Goal: Information Seeking & Learning: Compare options

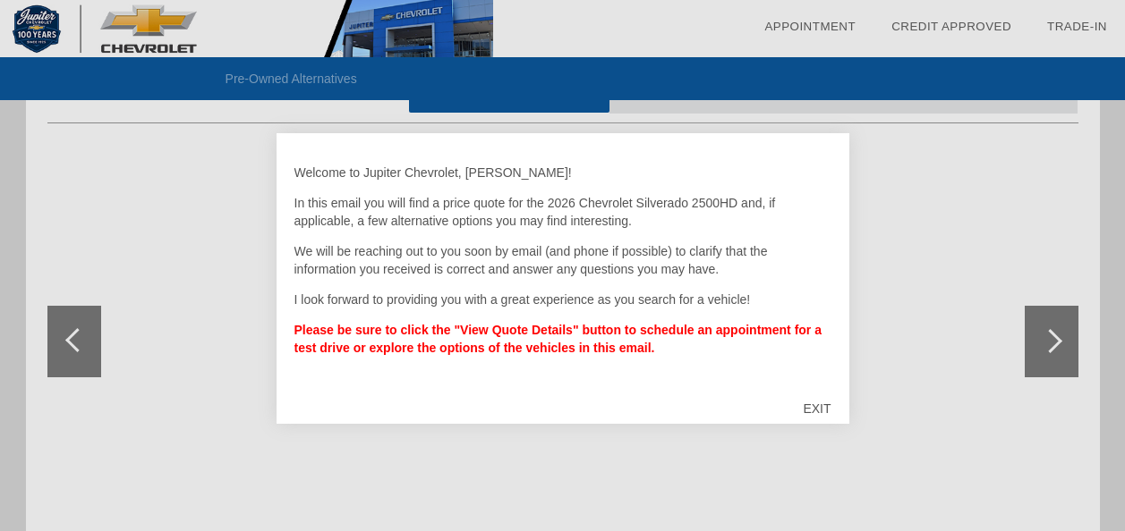
scroll to position [179, 0]
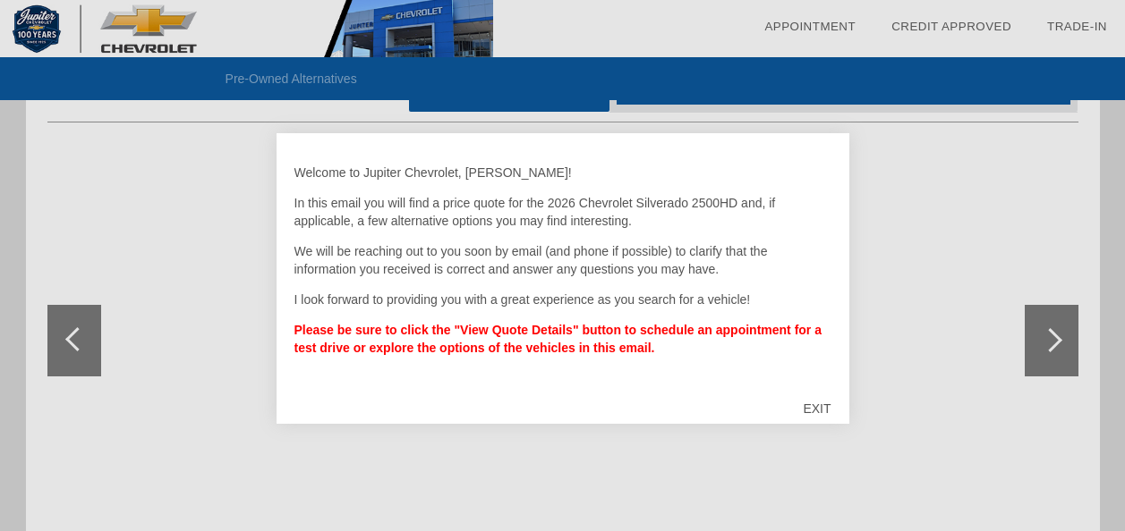
click at [824, 407] on div "EXIT" at bounding box center [817, 409] width 64 height 54
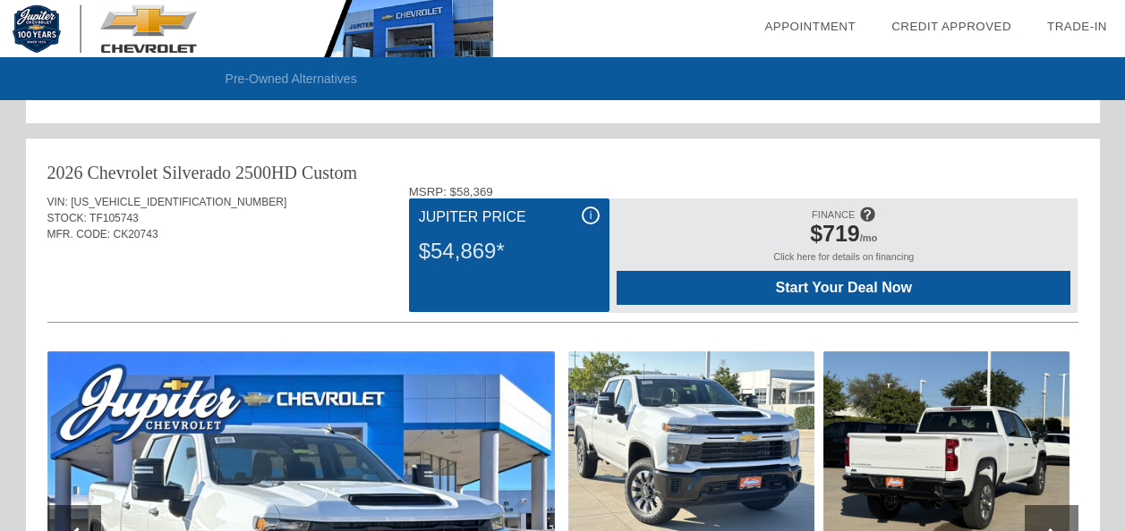
scroll to position [1071, 0]
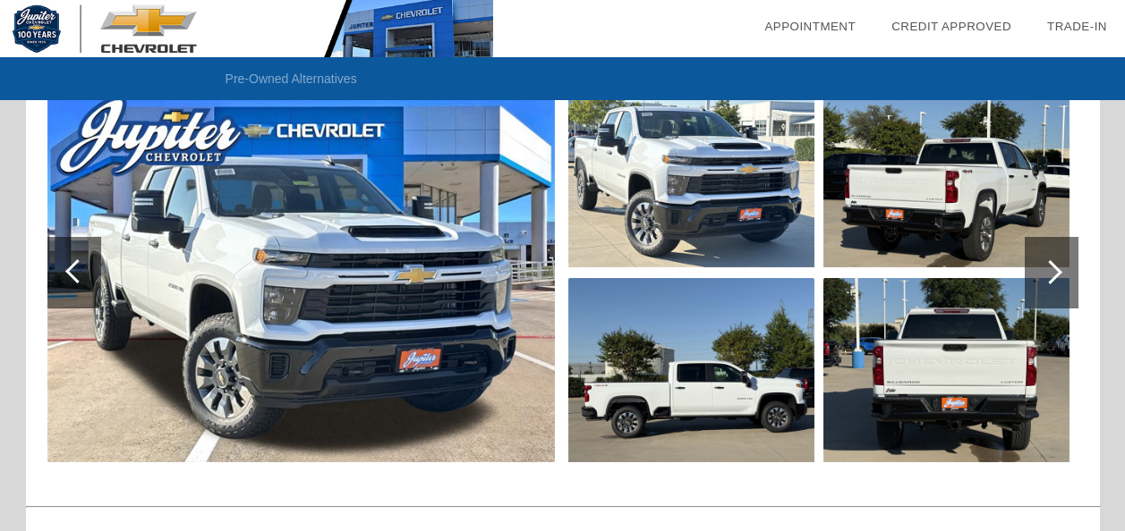
click at [1058, 276] on div at bounding box center [1051, 273] width 54 height 72
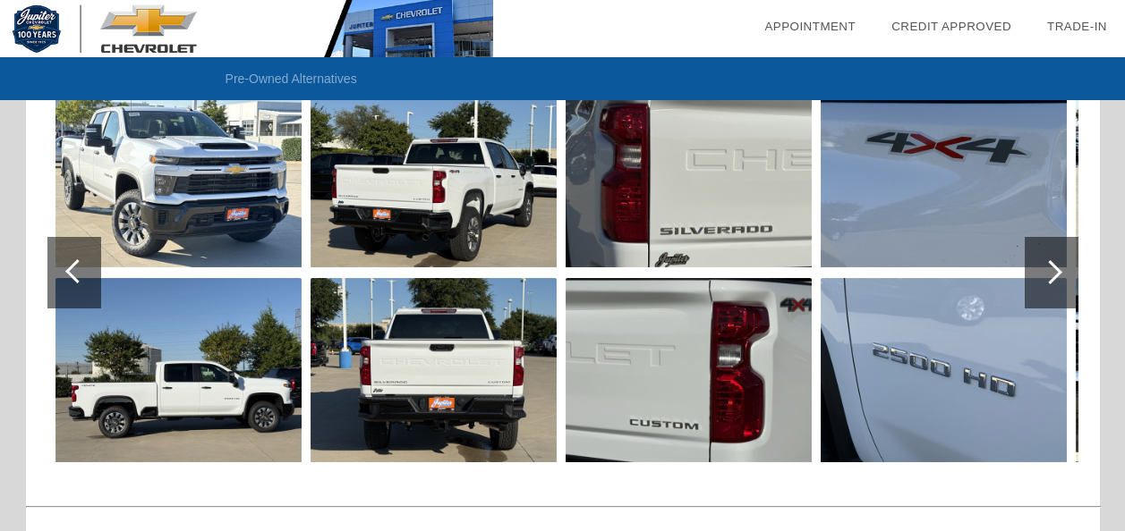
click at [1058, 276] on div at bounding box center [1051, 273] width 54 height 72
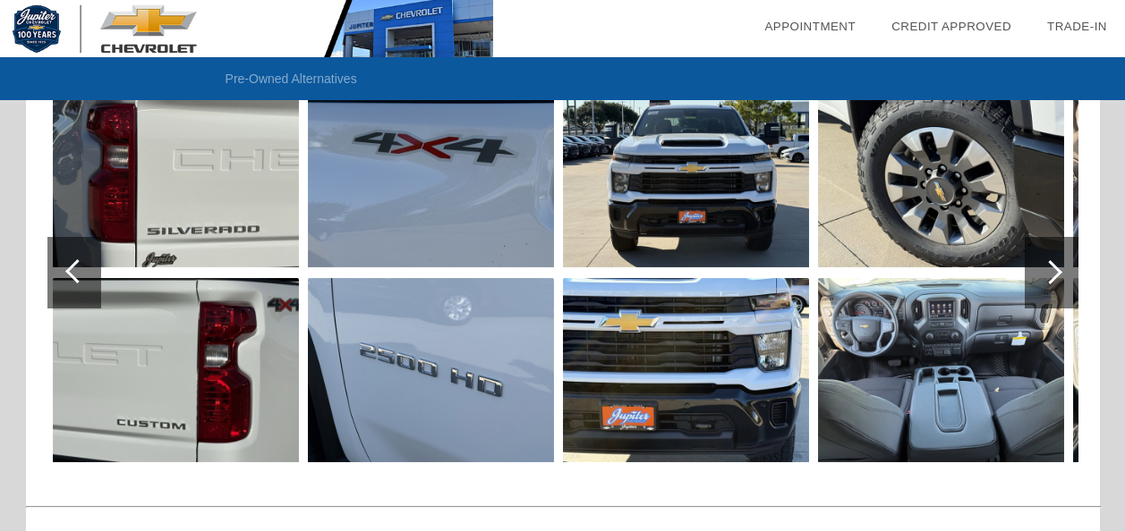
click at [1058, 276] on div at bounding box center [1051, 273] width 54 height 72
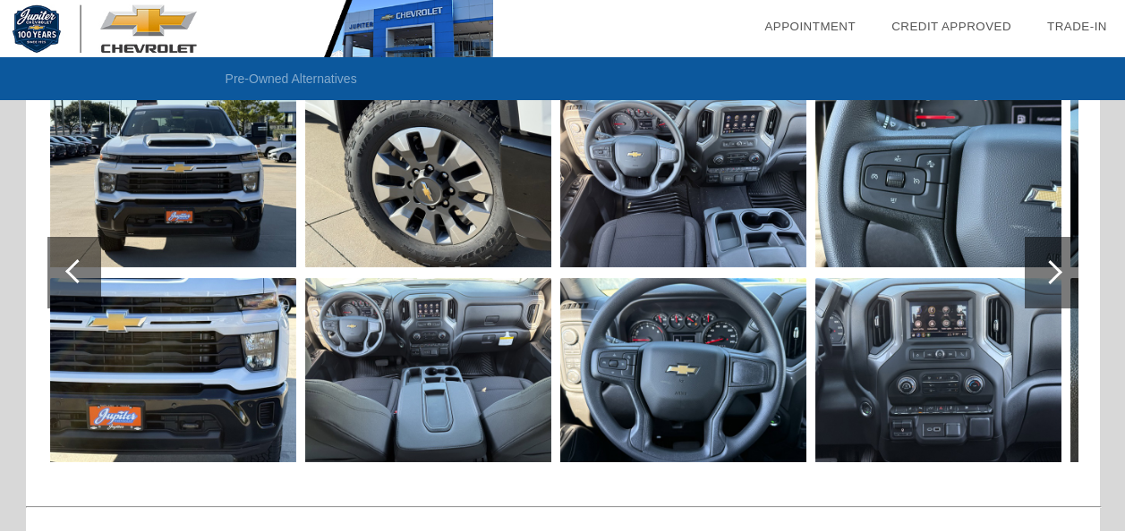
click at [1058, 276] on div at bounding box center [1051, 273] width 54 height 72
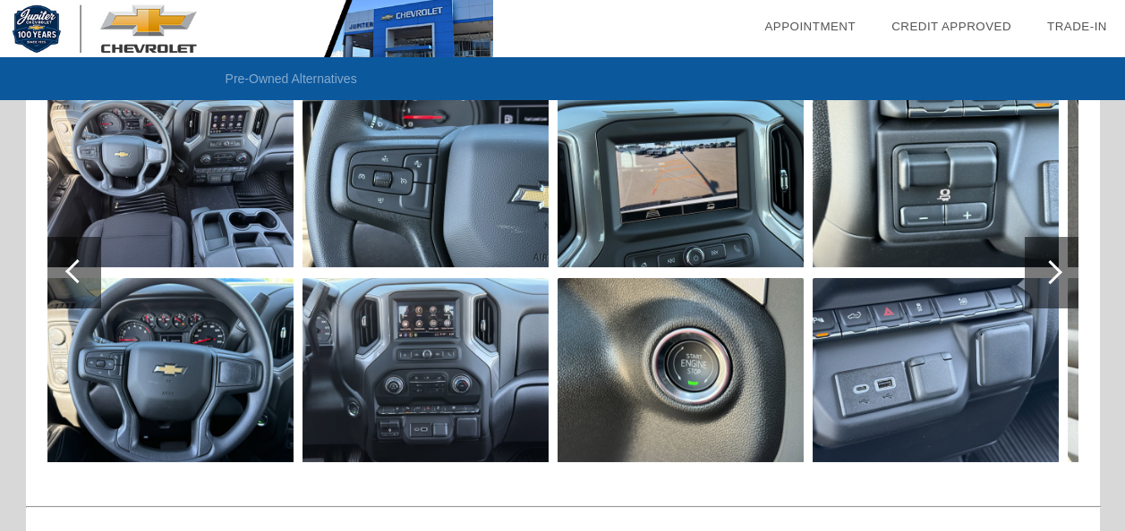
click at [1058, 276] on div at bounding box center [1051, 273] width 54 height 72
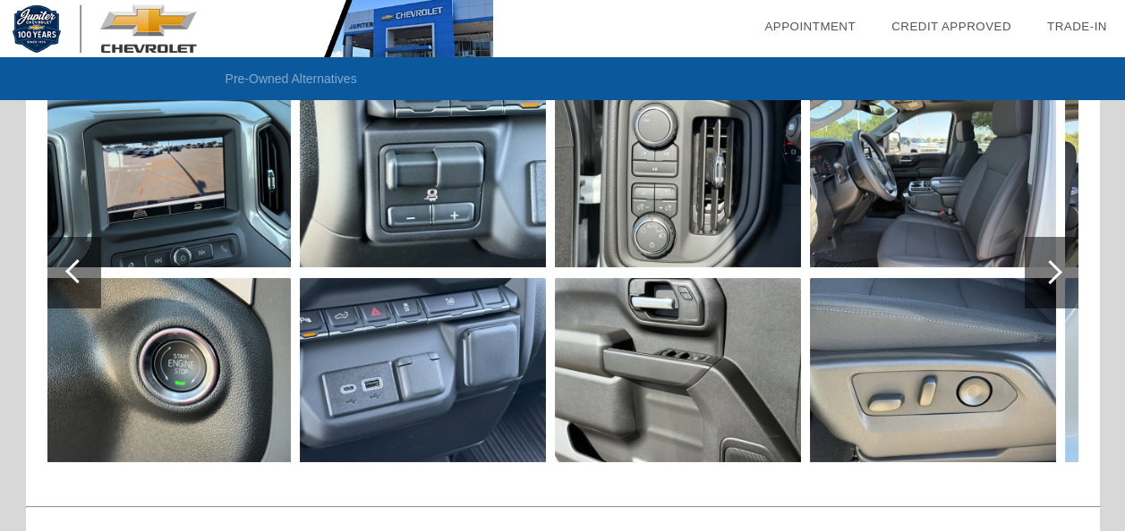
click at [1058, 276] on div at bounding box center [1051, 273] width 54 height 72
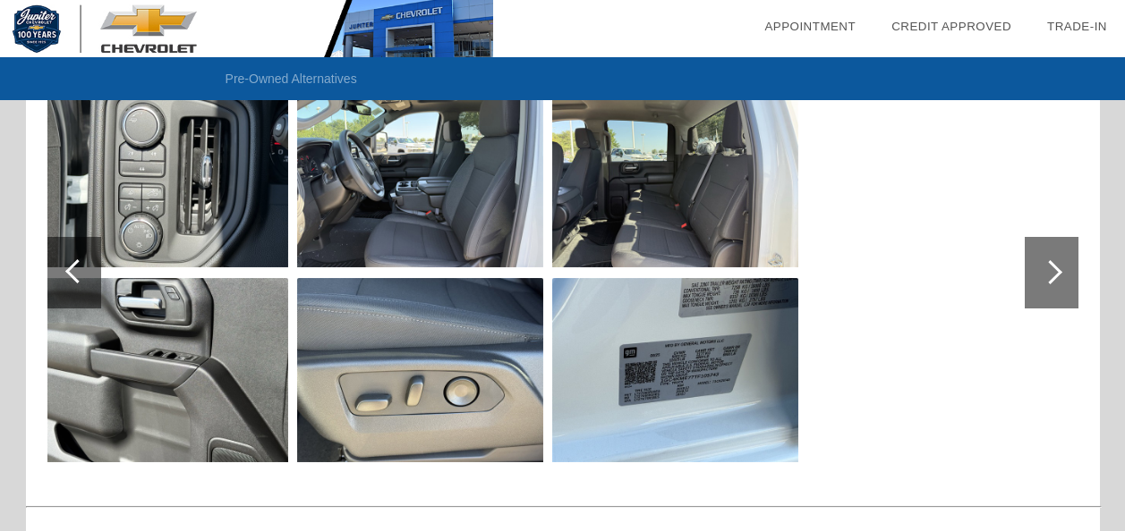
click at [1058, 276] on div at bounding box center [1051, 273] width 54 height 72
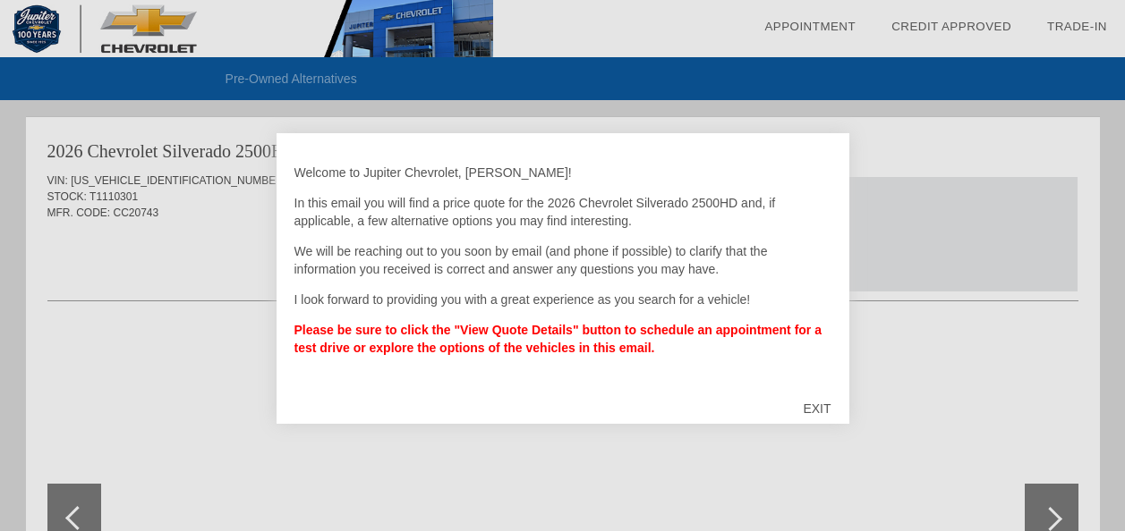
scroll to position [1562, 0]
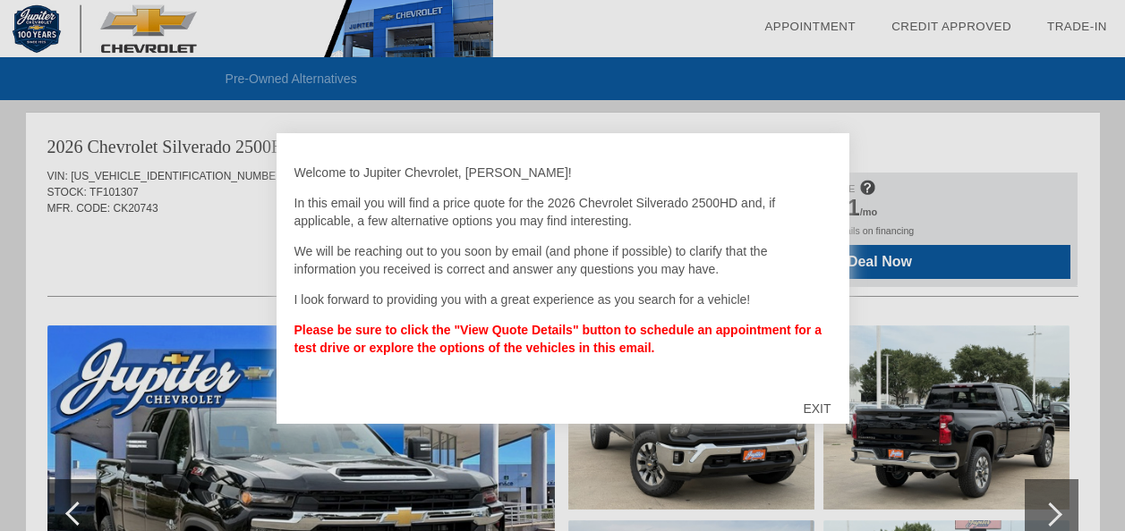
click at [814, 406] on div "EXIT" at bounding box center [817, 409] width 64 height 54
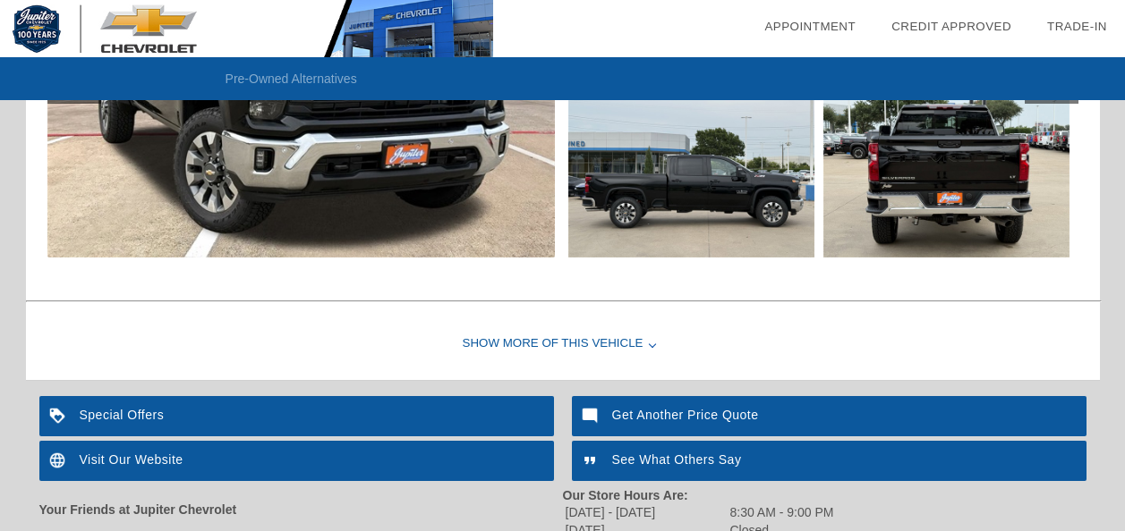
scroll to position [1830, 0]
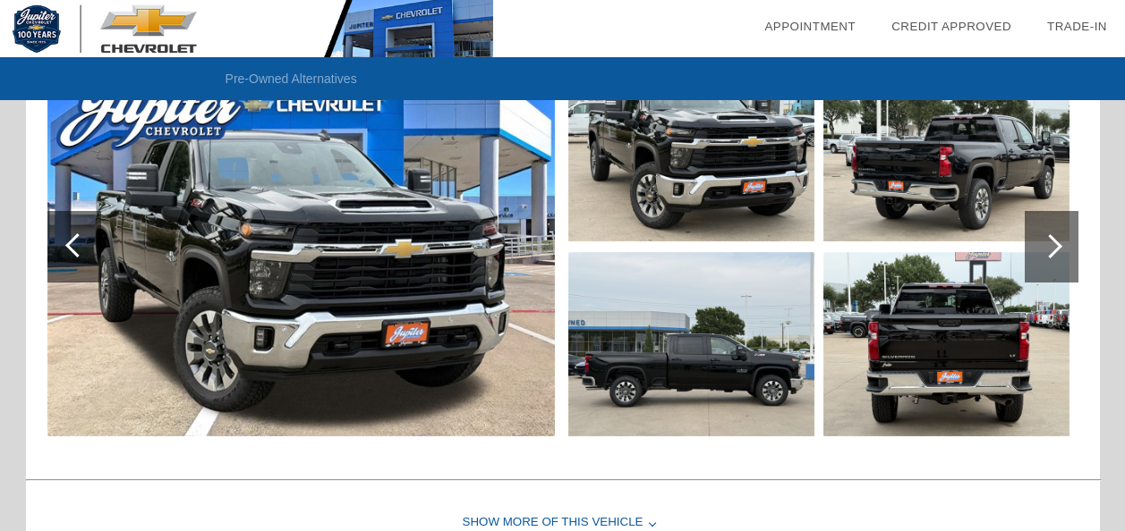
click at [1036, 246] on div at bounding box center [1051, 247] width 54 height 72
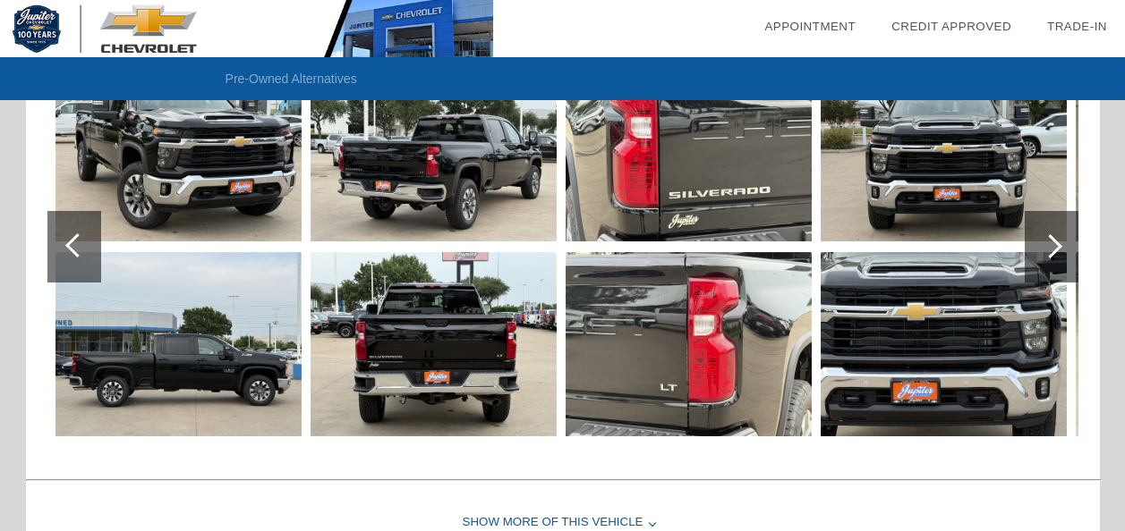
click at [1036, 246] on div at bounding box center [1051, 247] width 54 height 72
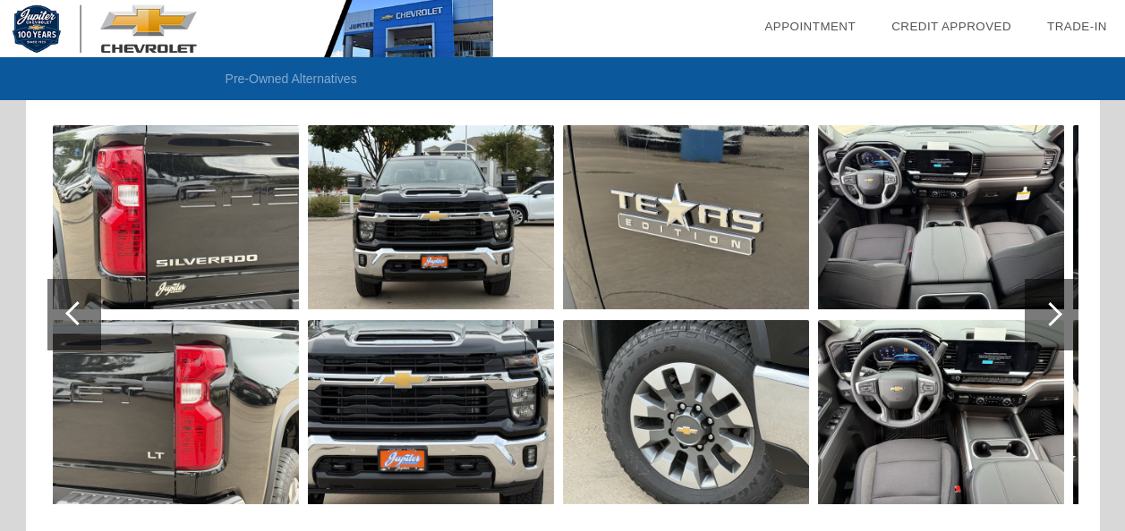
scroll to position [1741, 0]
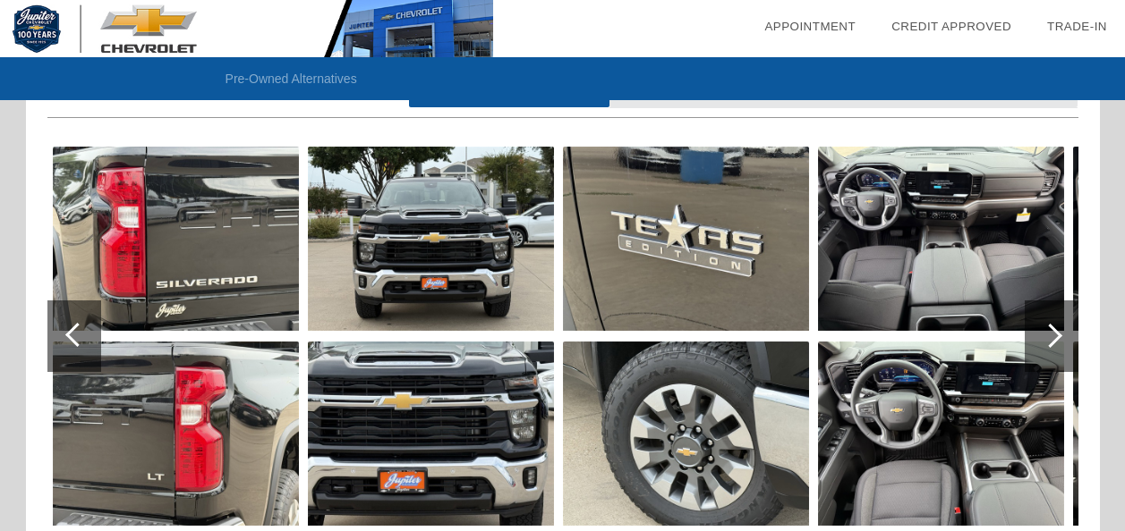
click at [969, 223] on img at bounding box center [941, 239] width 246 height 184
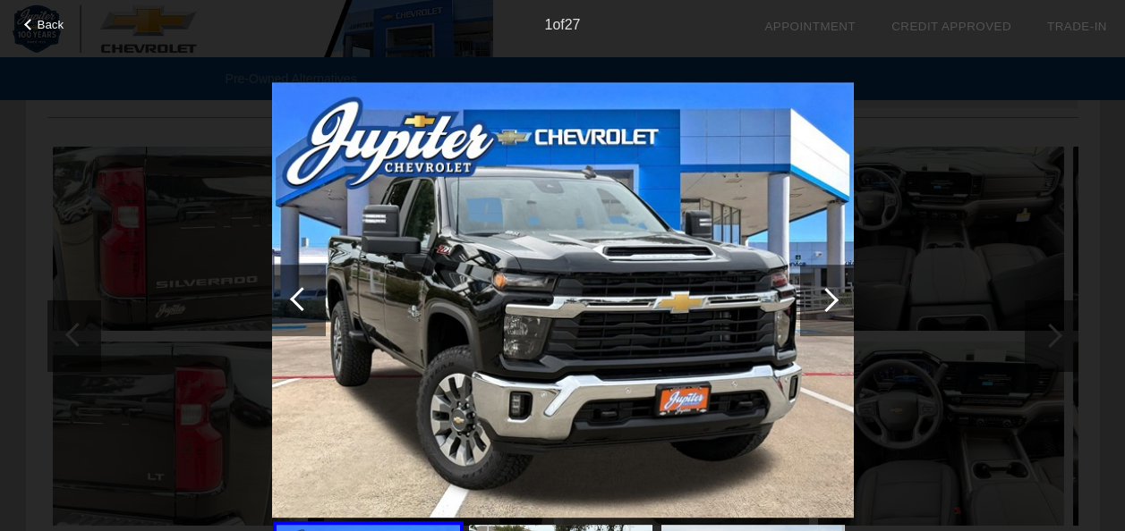
scroll to position [1738, 0]
click at [820, 316] on div at bounding box center [827, 301] width 54 height 72
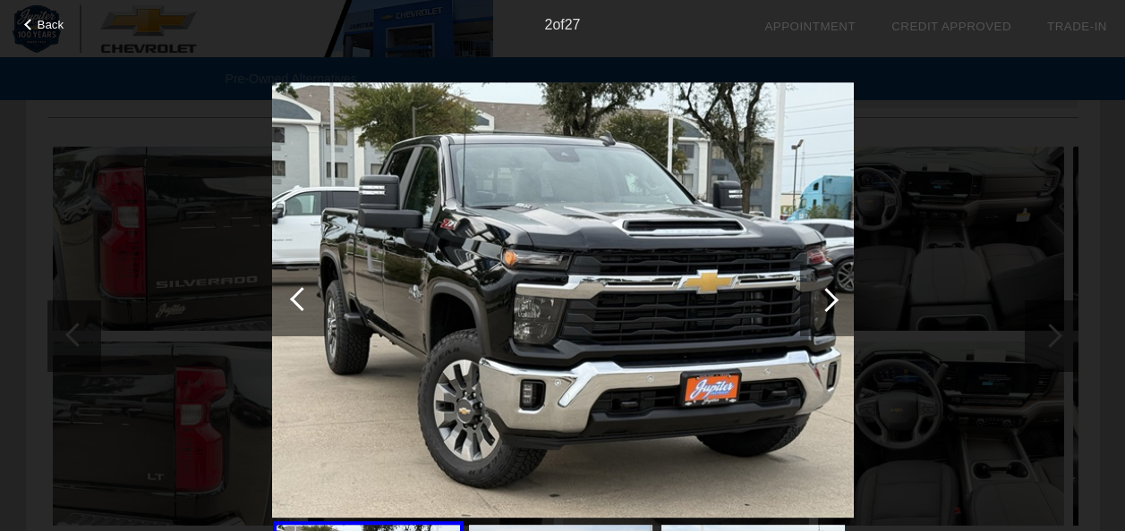
click at [833, 310] on div at bounding box center [827, 301] width 54 height 72
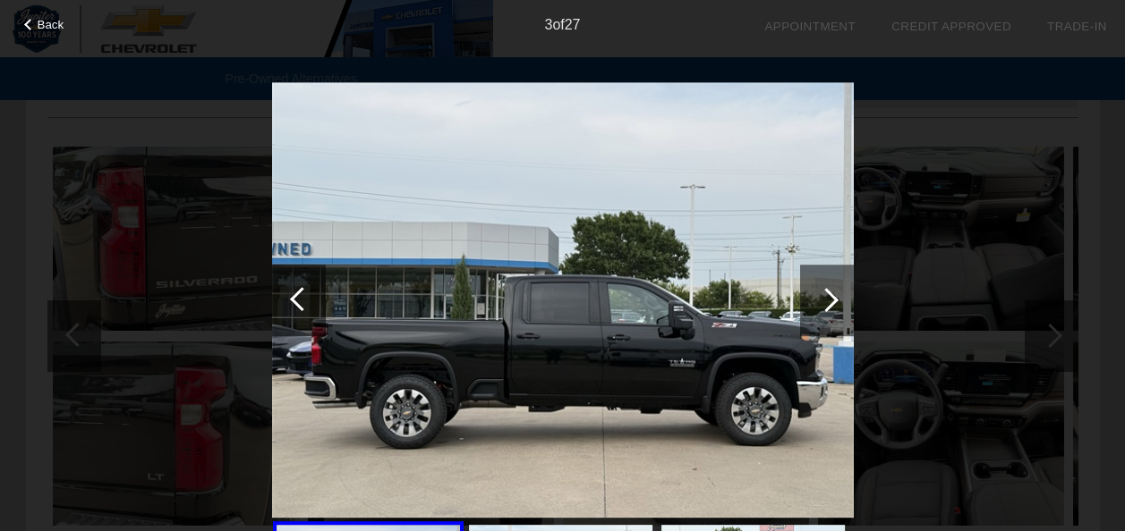
click at [833, 310] on div at bounding box center [827, 301] width 54 height 72
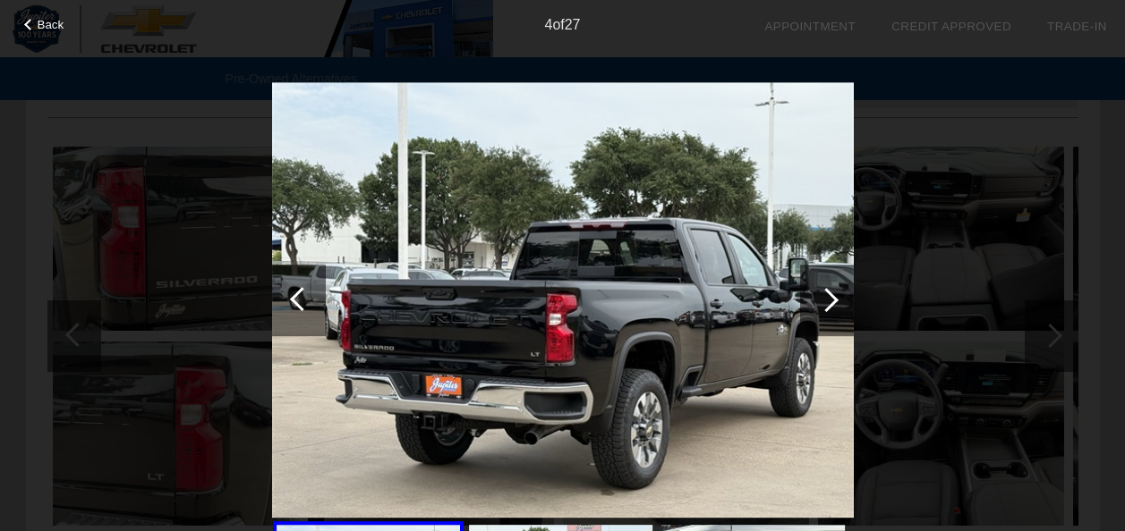
click at [833, 310] on div at bounding box center [827, 301] width 54 height 72
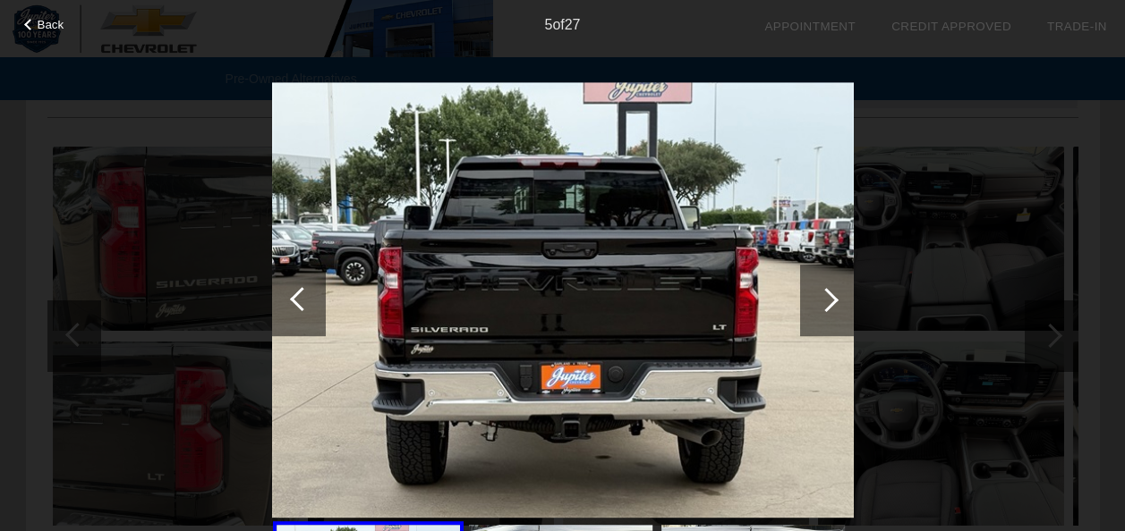
click at [833, 310] on div at bounding box center [827, 301] width 54 height 72
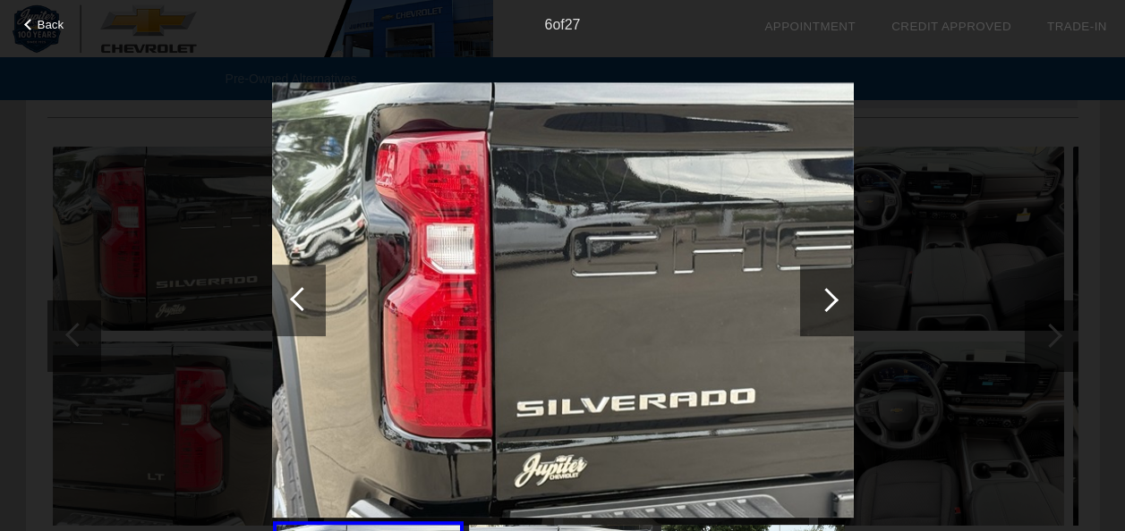
click at [833, 310] on div at bounding box center [827, 301] width 54 height 72
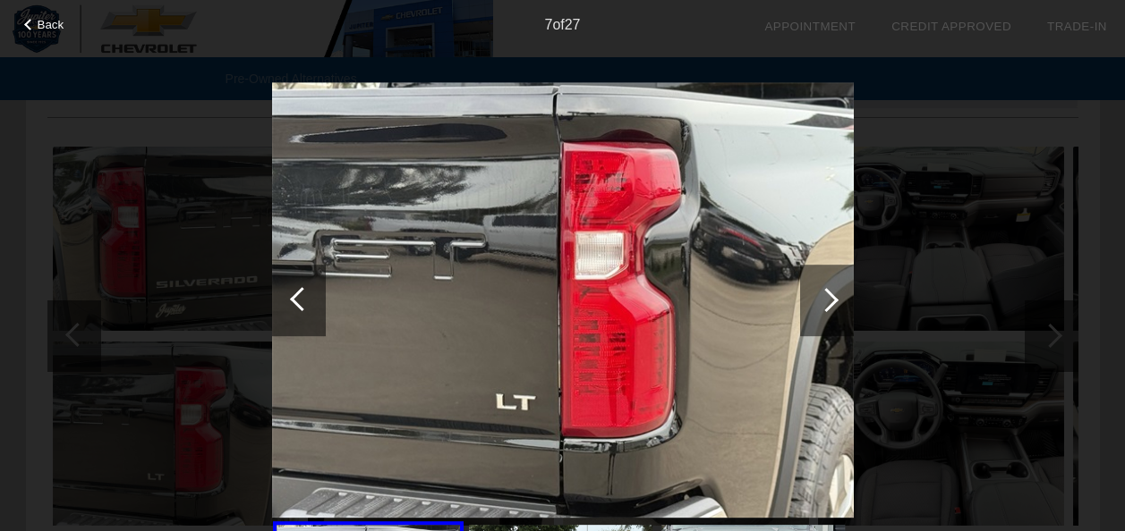
click at [833, 310] on div at bounding box center [827, 301] width 54 height 72
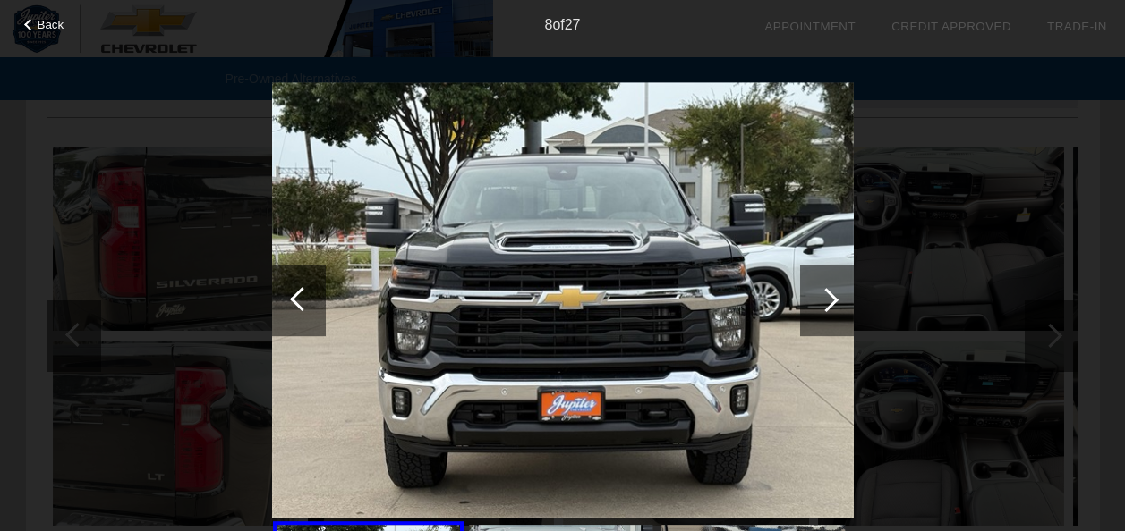
click at [833, 310] on div at bounding box center [827, 301] width 54 height 72
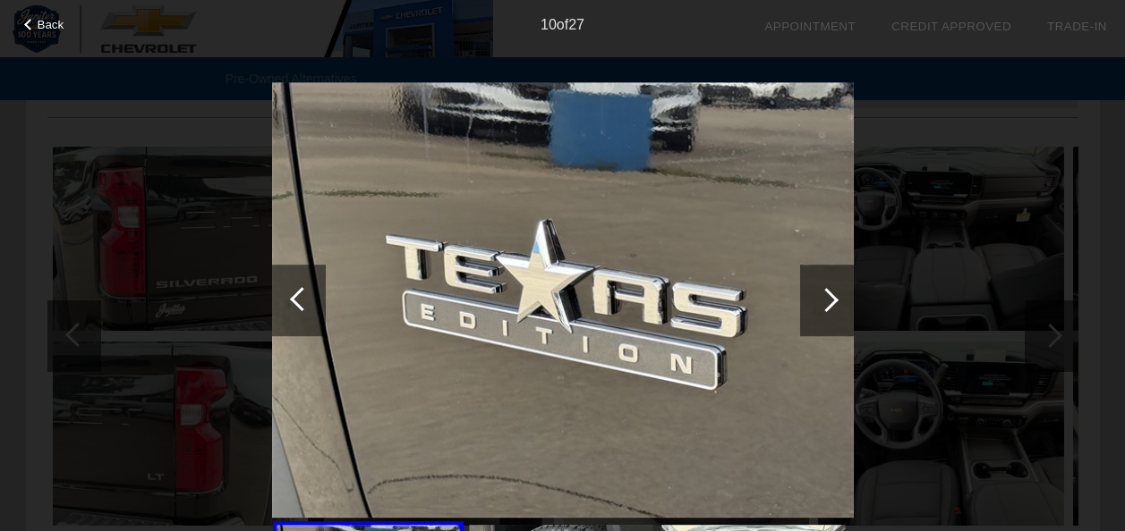
click at [833, 310] on div at bounding box center [827, 301] width 54 height 72
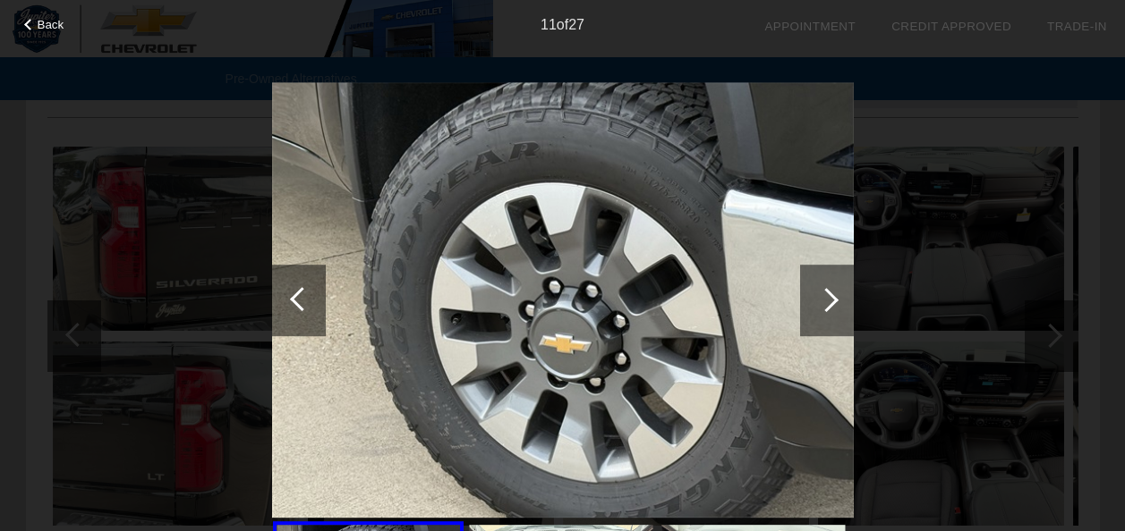
click at [833, 310] on div at bounding box center [827, 301] width 54 height 72
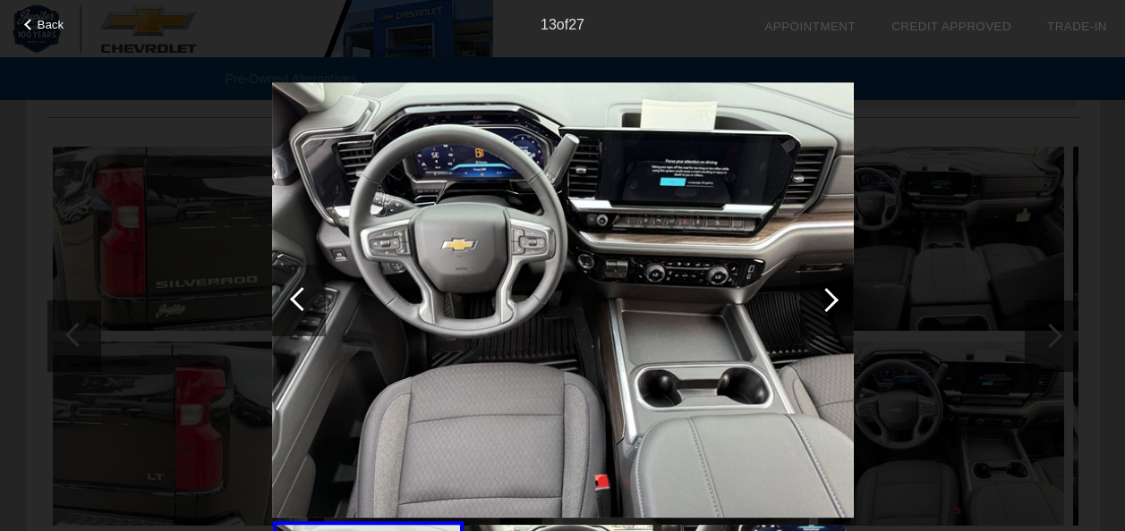
click at [833, 310] on div at bounding box center [827, 301] width 54 height 72
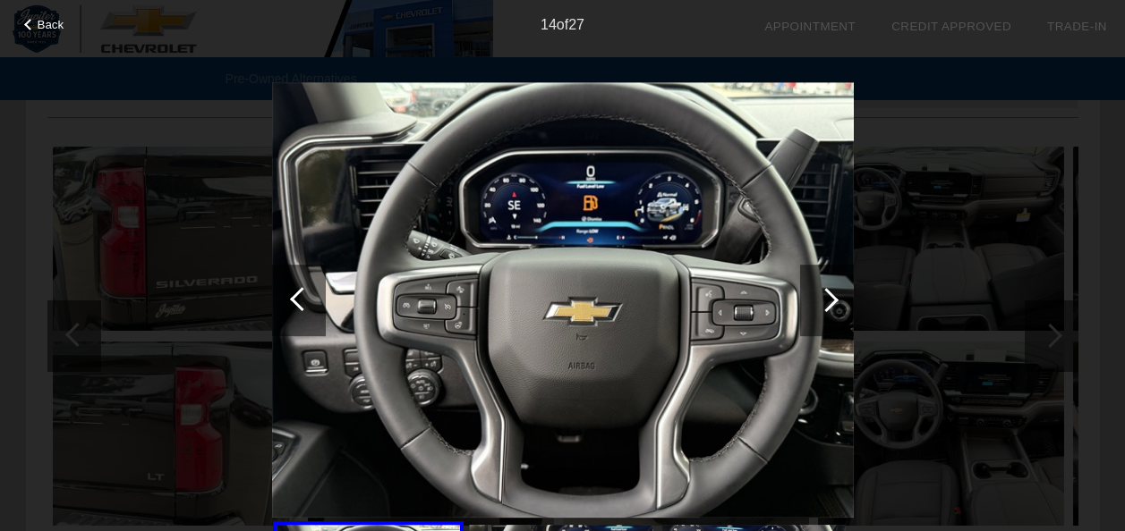
click at [833, 310] on div at bounding box center [827, 301] width 54 height 72
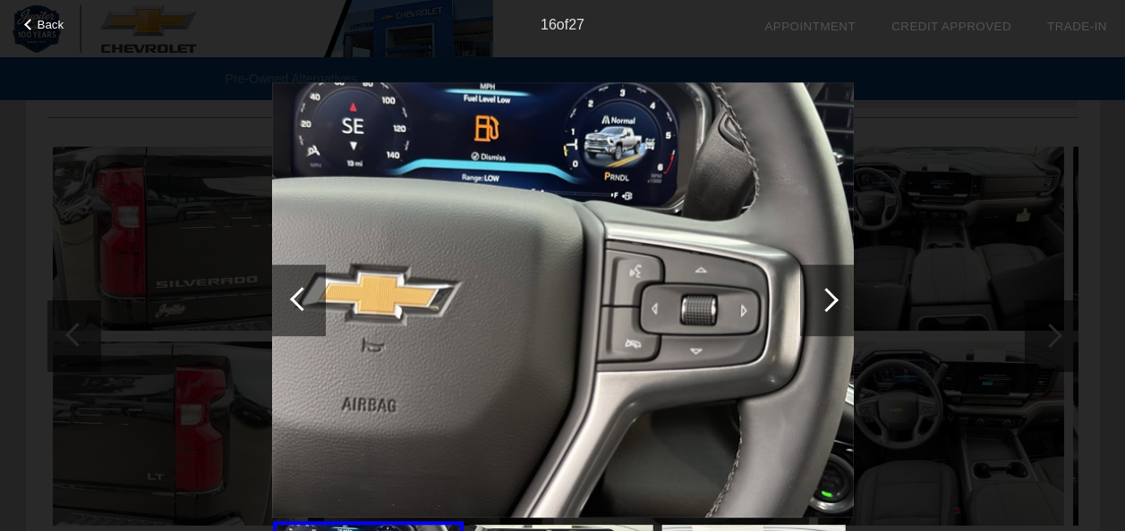
click at [833, 310] on div at bounding box center [827, 301] width 54 height 72
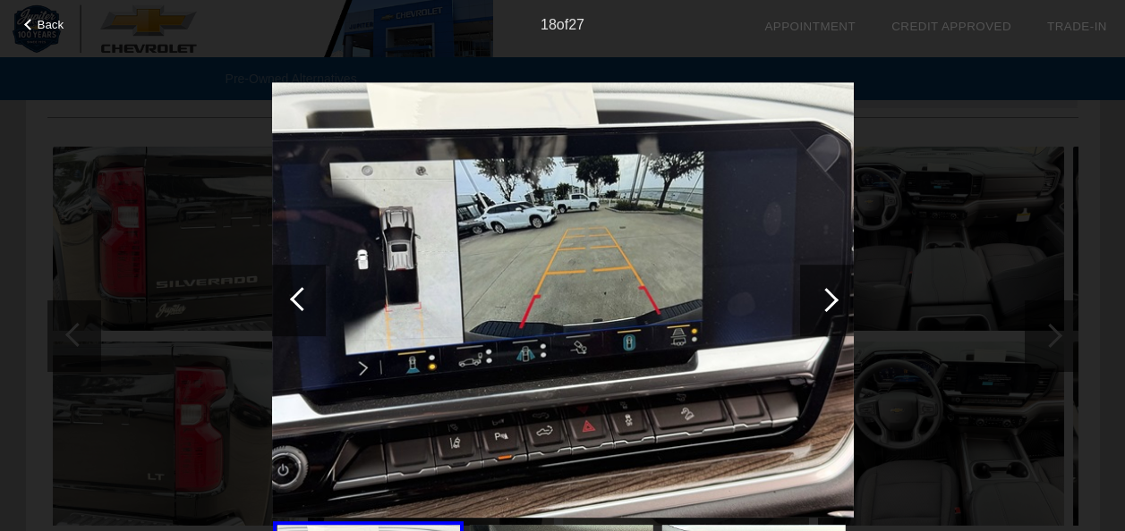
click at [283, 310] on div at bounding box center [299, 301] width 54 height 72
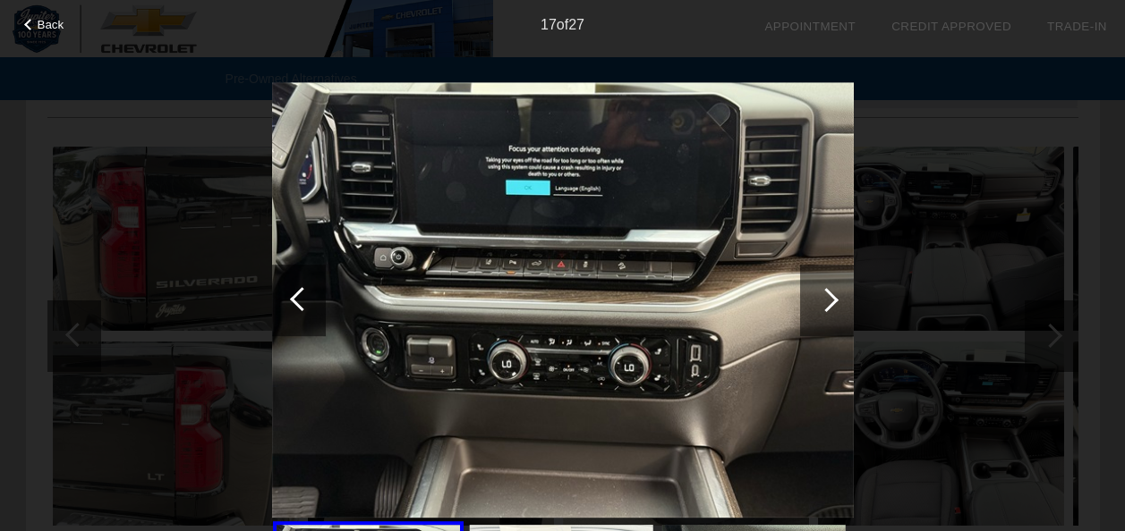
click at [283, 310] on div at bounding box center [299, 301] width 54 height 72
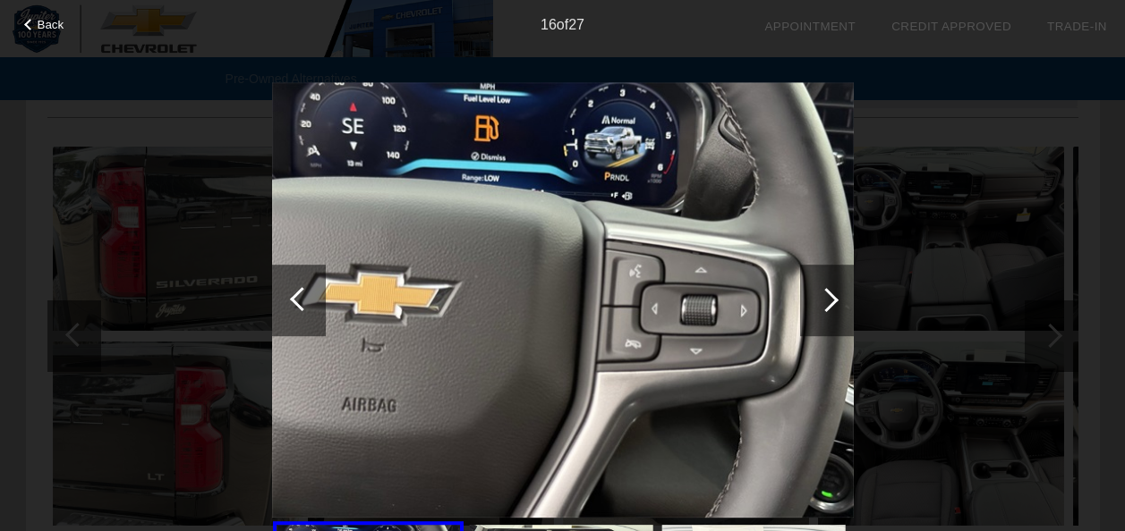
click at [829, 301] on div at bounding box center [826, 300] width 24 height 24
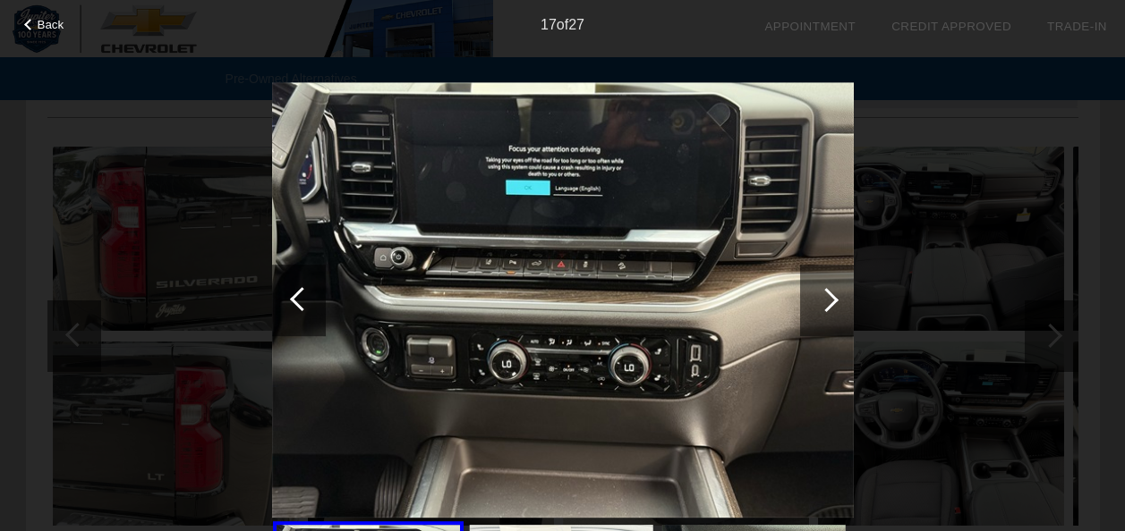
click at [829, 301] on div at bounding box center [826, 300] width 24 height 24
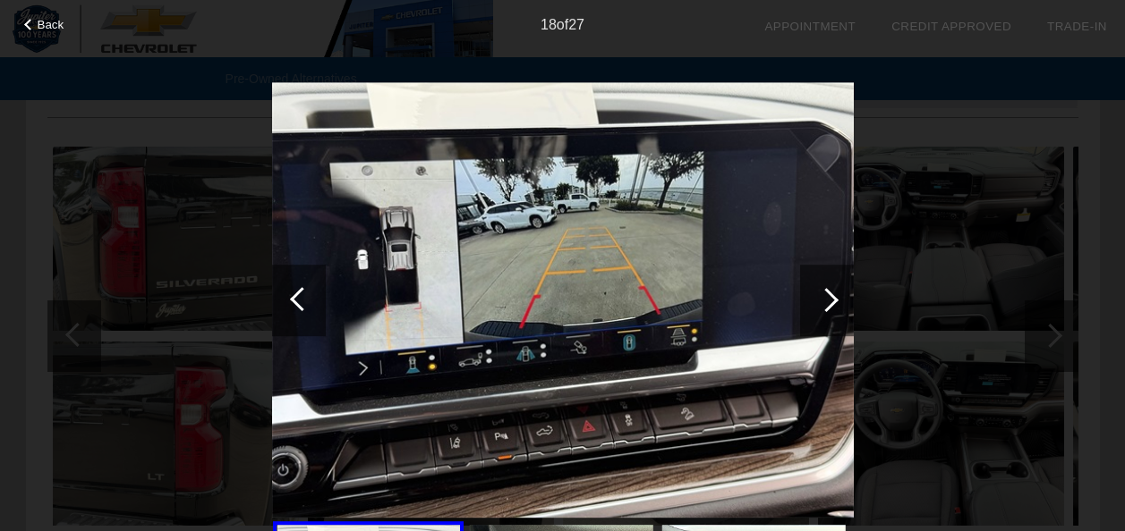
click at [826, 293] on div at bounding box center [826, 300] width 24 height 24
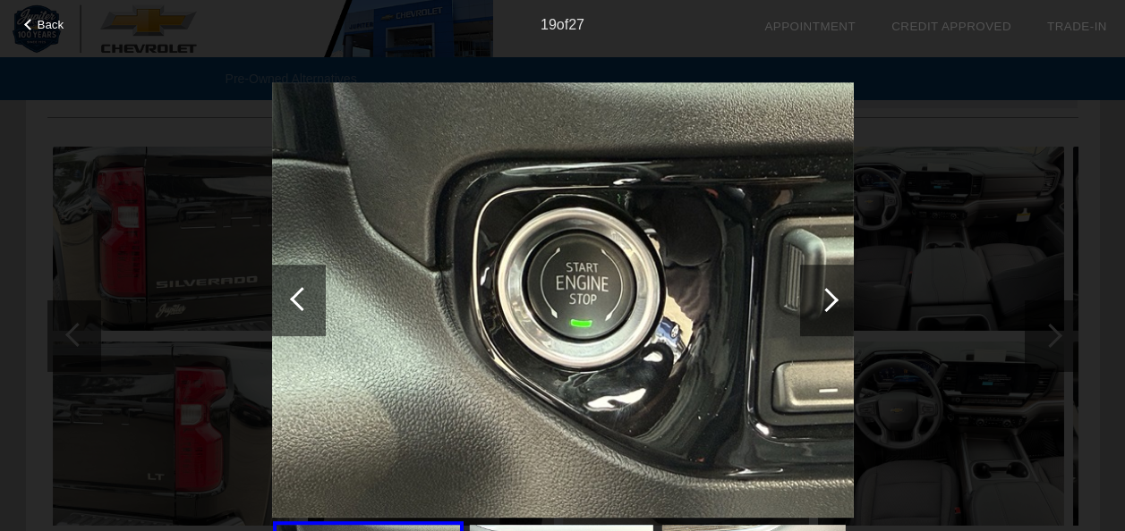
click at [826, 293] on div at bounding box center [826, 300] width 24 height 24
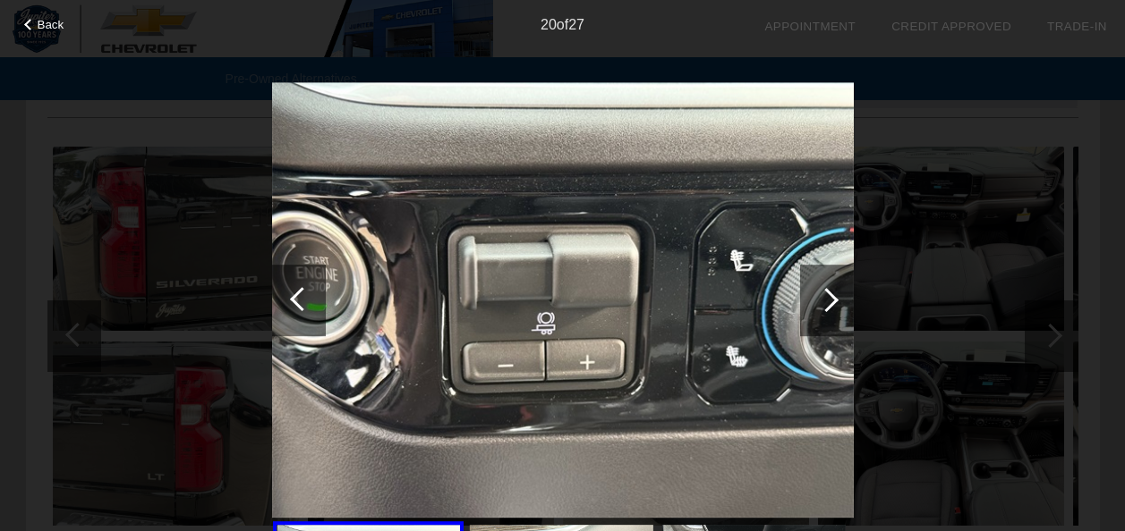
click at [826, 293] on div at bounding box center [826, 300] width 24 height 24
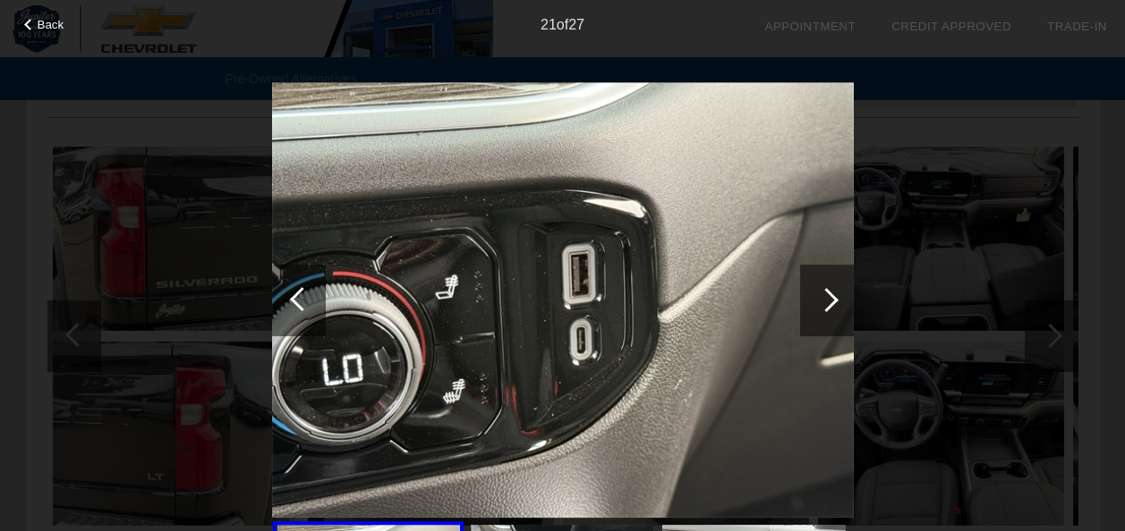
click at [826, 293] on div at bounding box center [826, 300] width 24 height 24
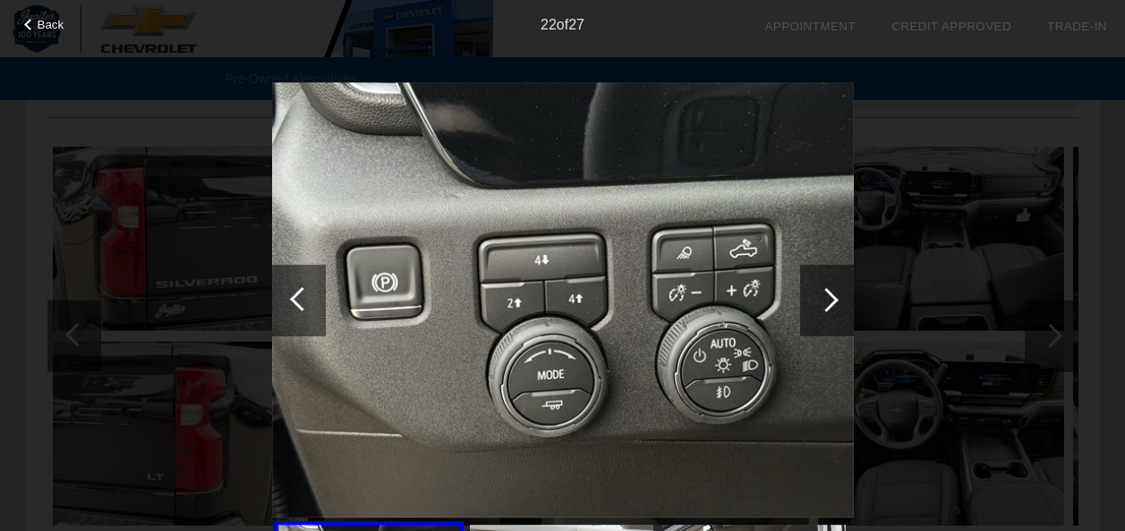
click at [826, 293] on div at bounding box center [826, 300] width 24 height 24
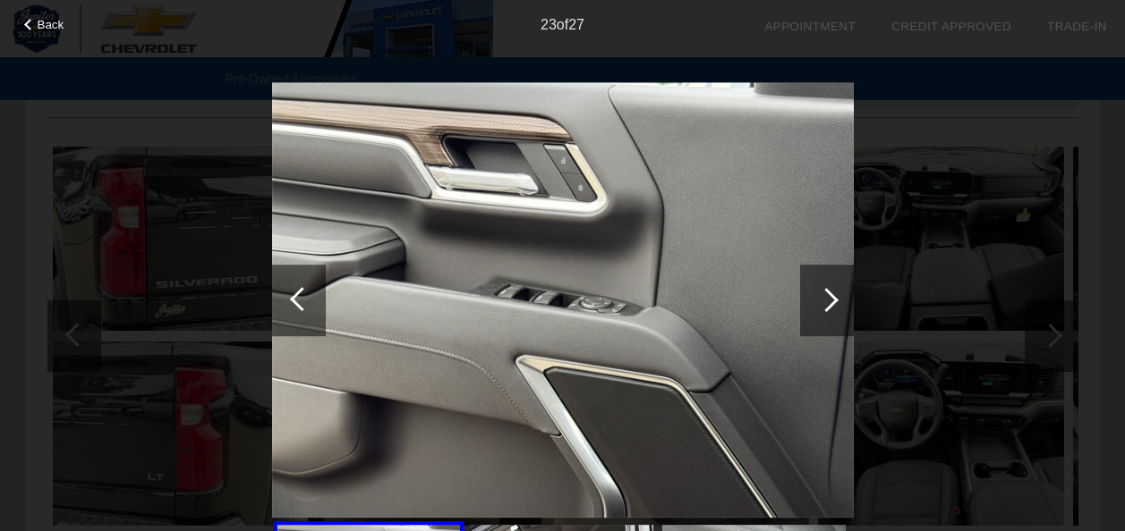
click at [826, 293] on div at bounding box center [826, 300] width 24 height 24
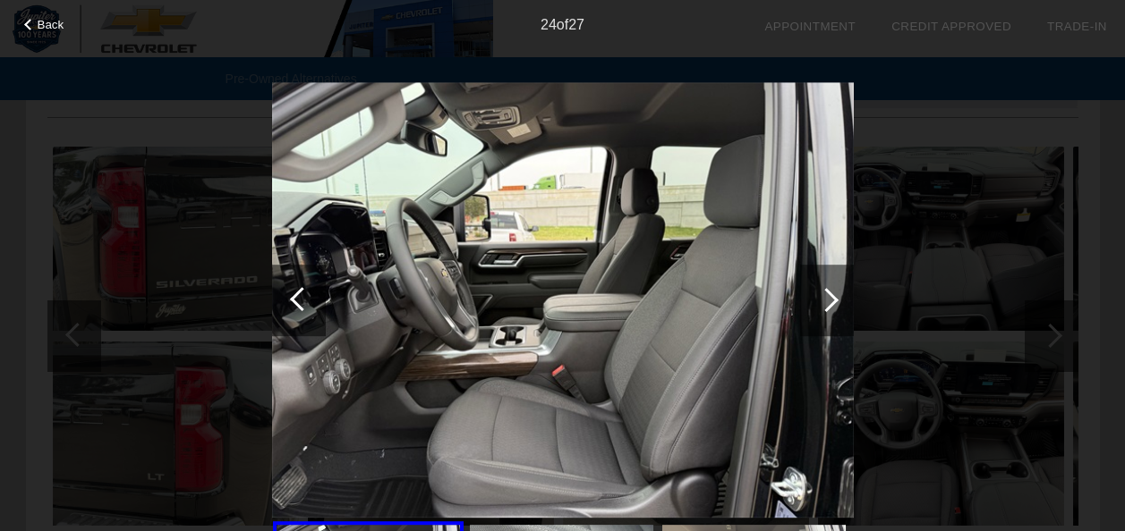
click at [826, 293] on div at bounding box center [826, 300] width 24 height 24
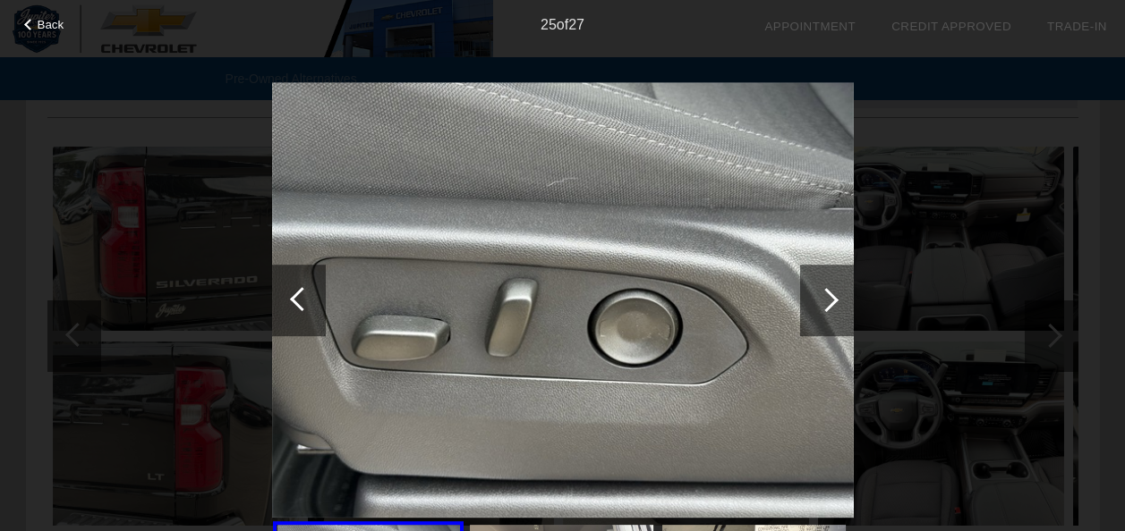
click at [826, 293] on div at bounding box center [826, 300] width 24 height 24
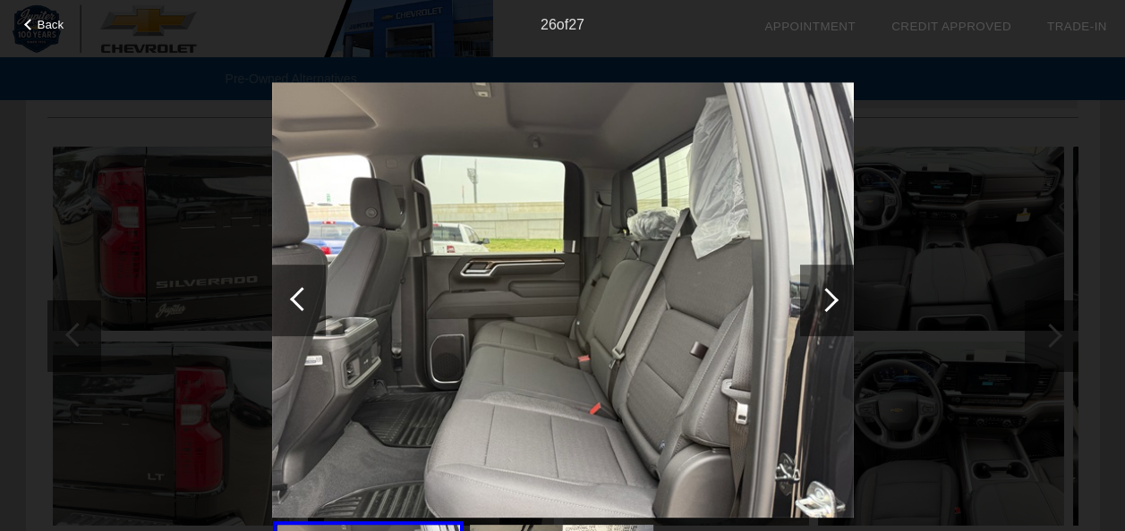
click at [826, 293] on div at bounding box center [826, 300] width 24 height 24
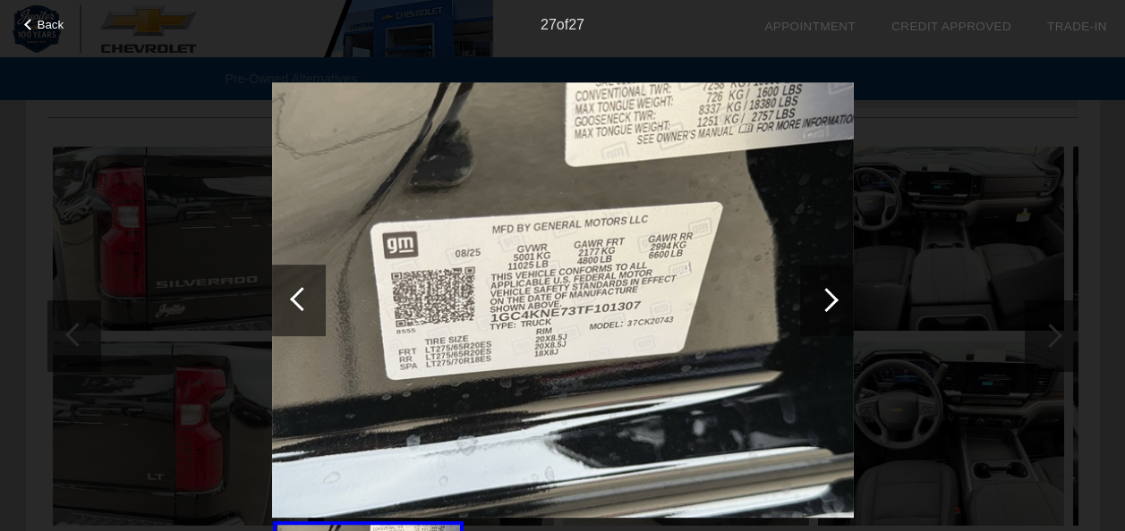
click at [826, 293] on div at bounding box center [826, 300] width 24 height 24
click at [30, 22] on div at bounding box center [30, 25] width 12 height 12
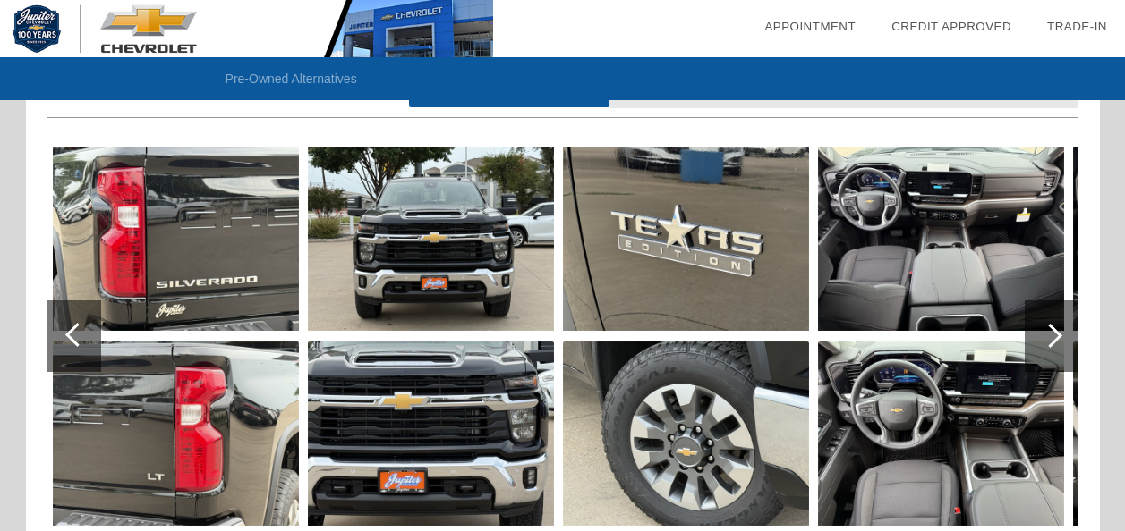
click at [82, 332] on div at bounding box center [77, 335] width 24 height 24
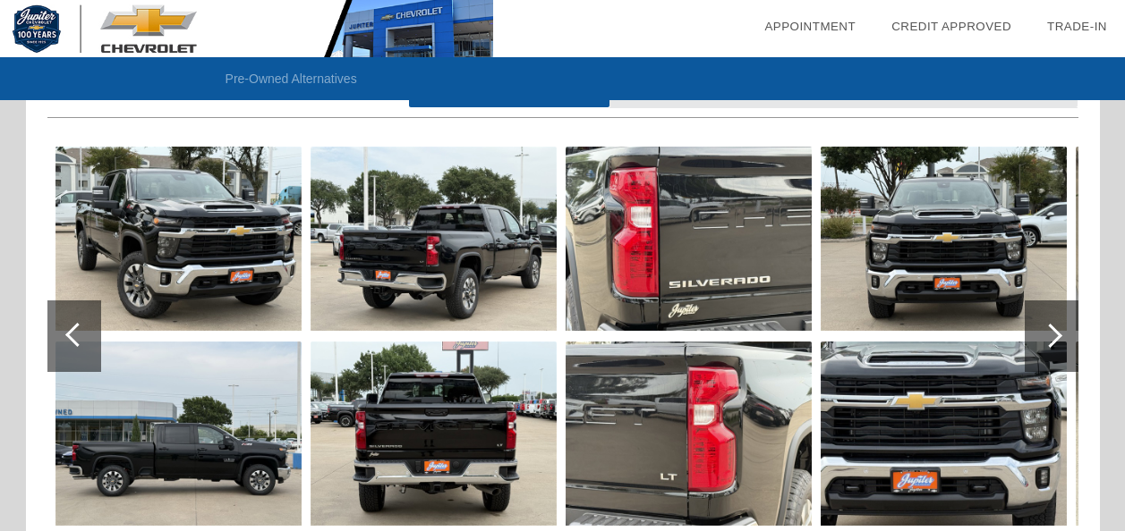
click at [82, 332] on div at bounding box center [77, 335] width 24 height 24
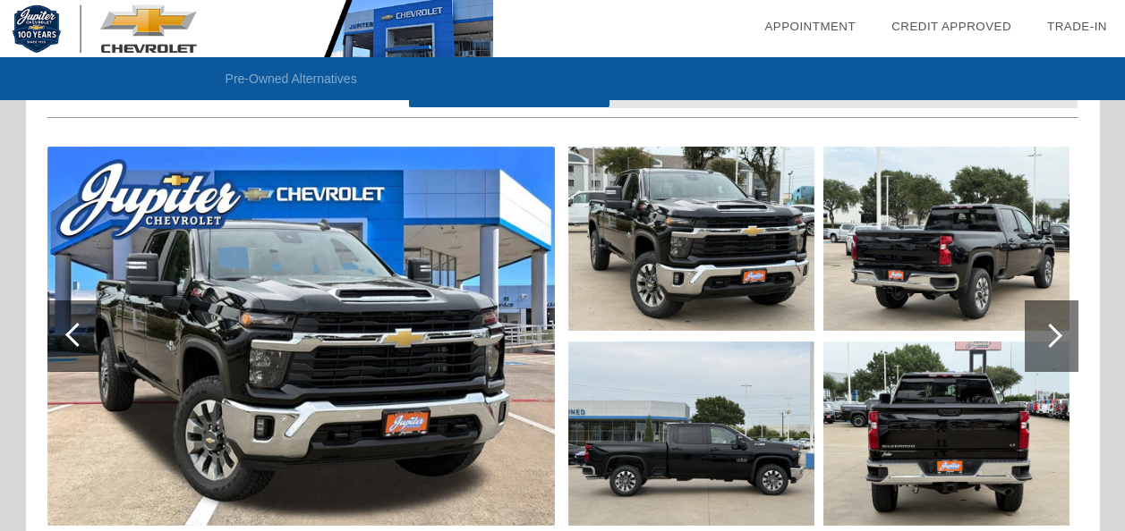
click at [82, 332] on div at bounding box center [77, 335] width 24 height 24
click at [619, 438] on img at bounding box center [691, 434] width 246 height 184
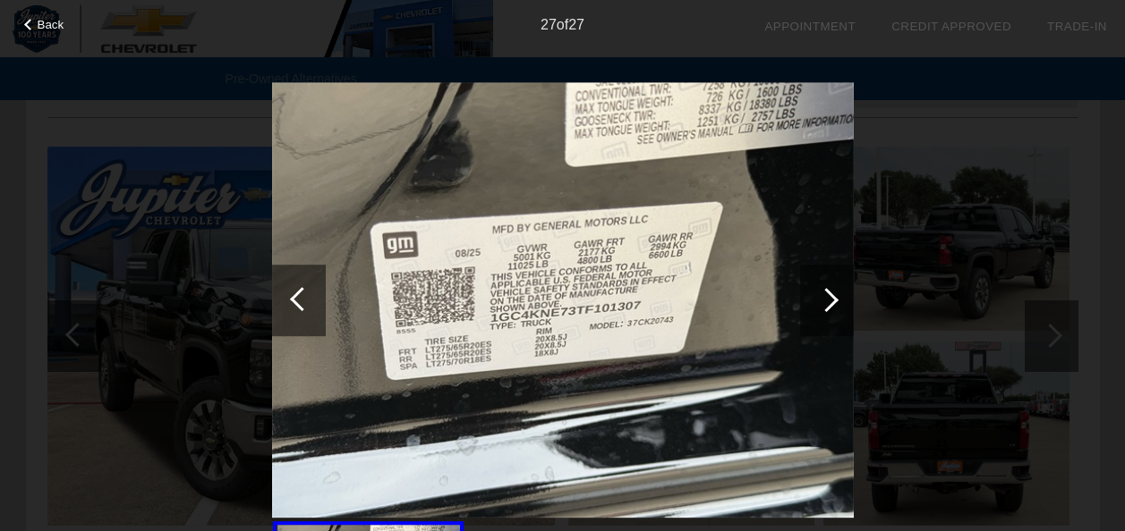
click at [292, 303] on div at bounding box center [299, 301] width 54 height 72
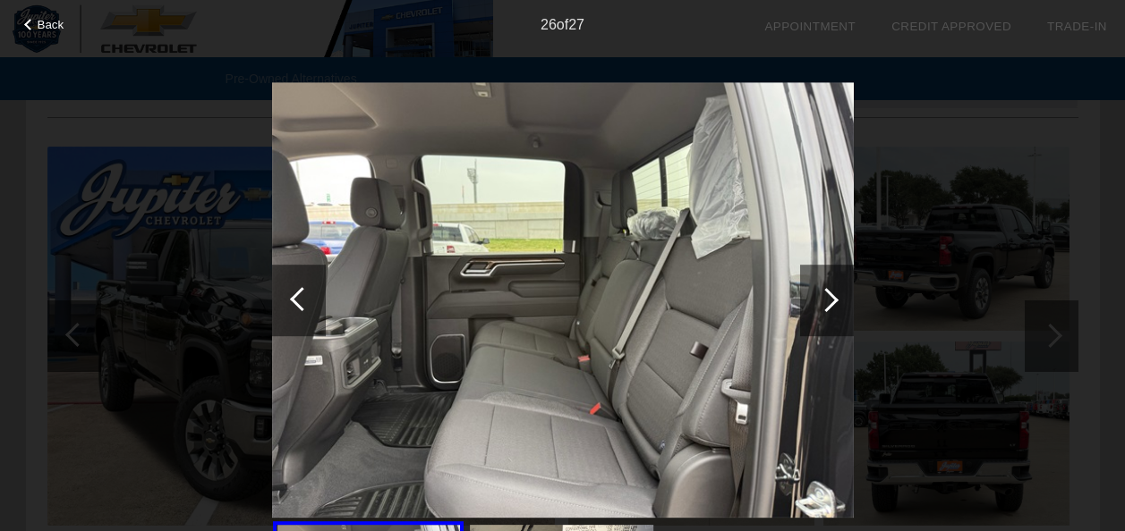
click at [30, 21] on div at bounding box center [30, 25] width 12 height 12
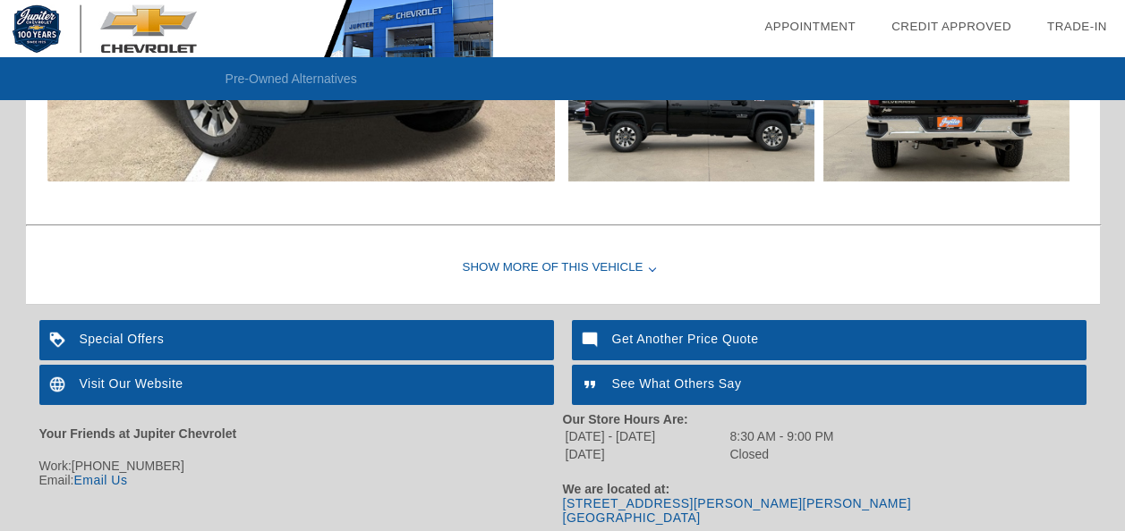
scroll to position [2061, 0]
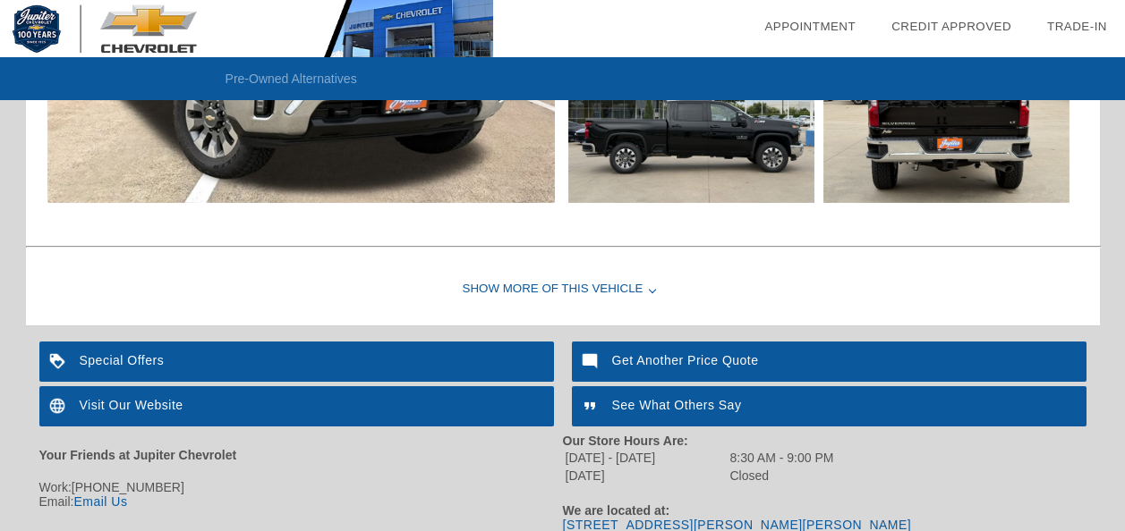
click at [121, 401] on div "Visit Our Website" at bounding box center [296, 406] width 514 height 40
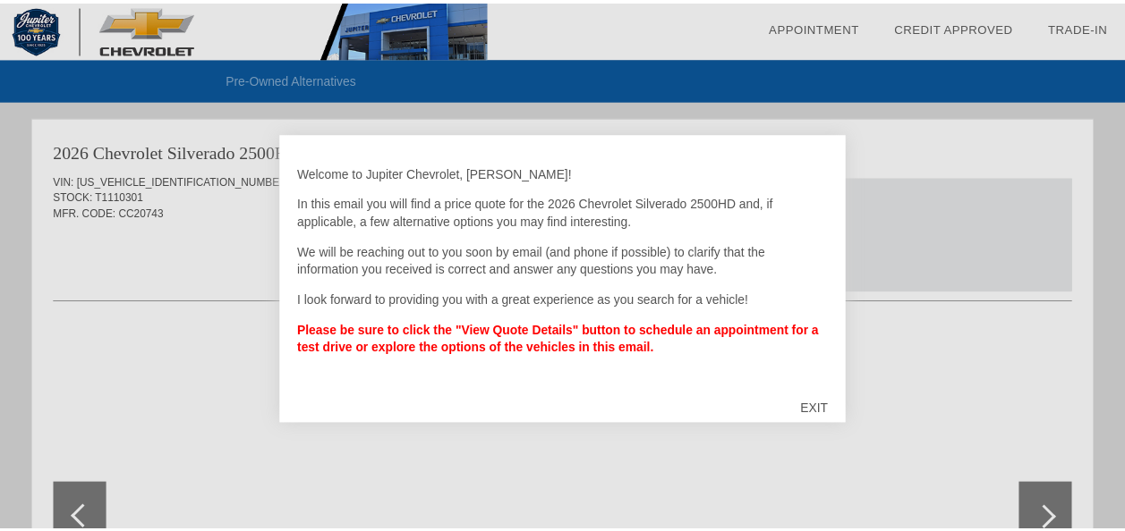
scroll to position [4580, 0]
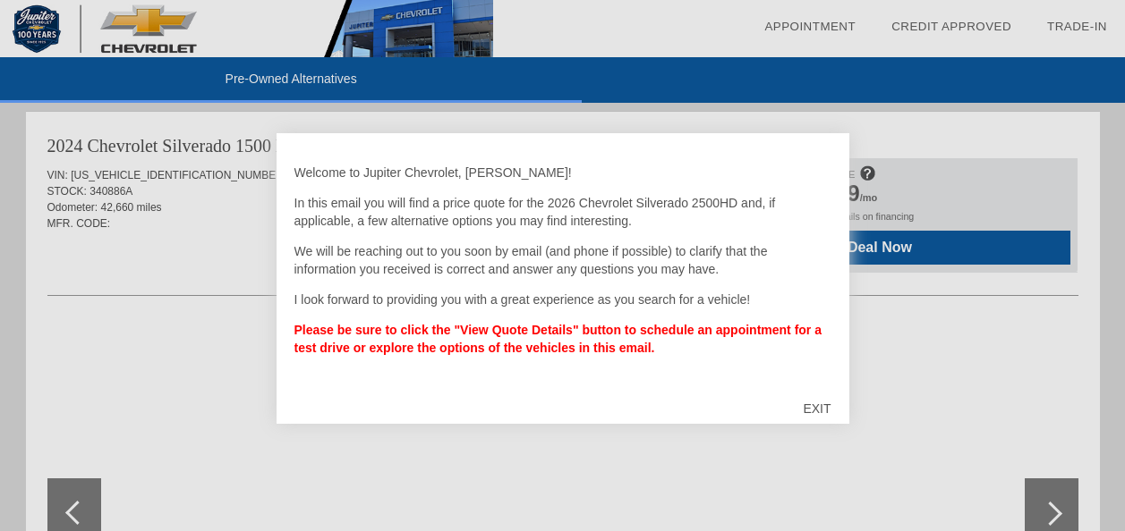
click at [816, 403] on div "EXIT" at bounding box center [817, 409] width 64 height 54
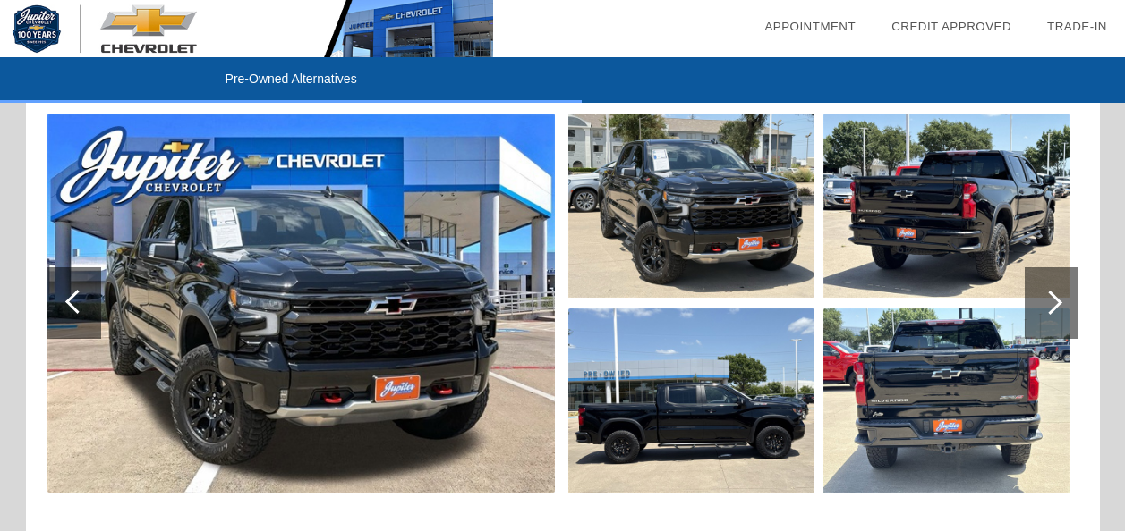
scroll to position [4044, 0]
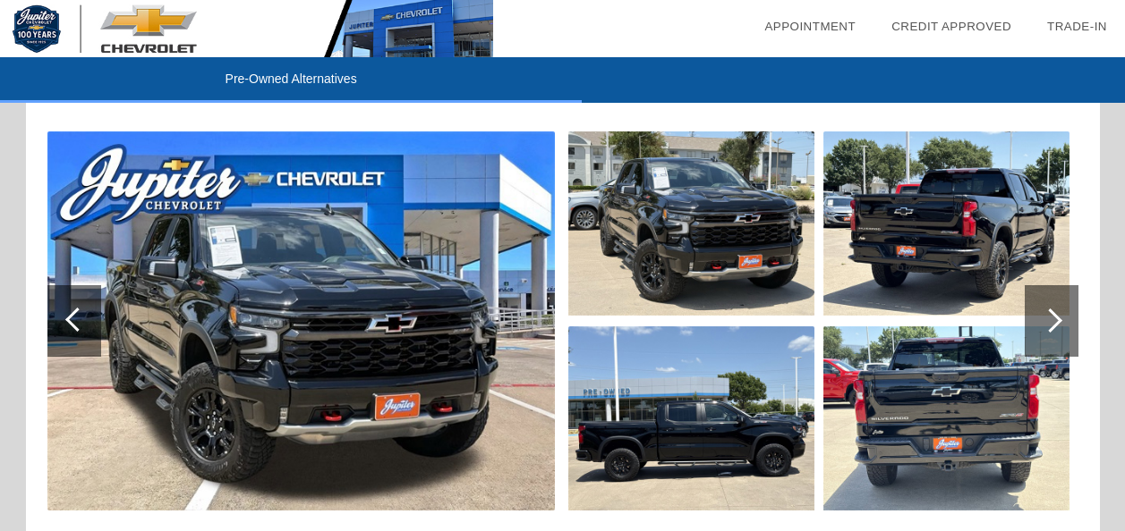
click at [368, 339] on img at bounding box center [300, 321] width 507 height 379
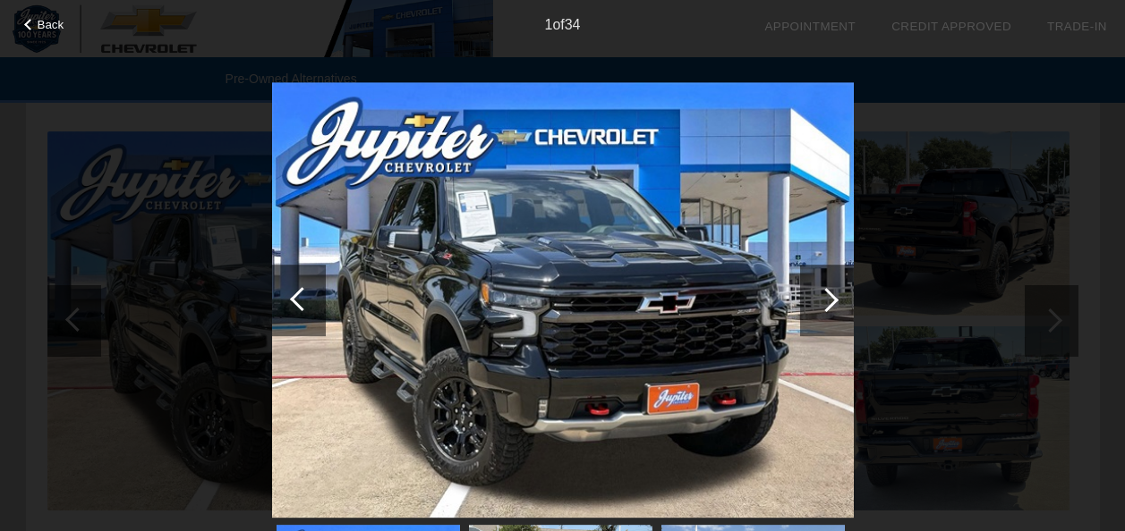
click at [831, 303] on div at bounding box center [826, 300] width 24 height 24
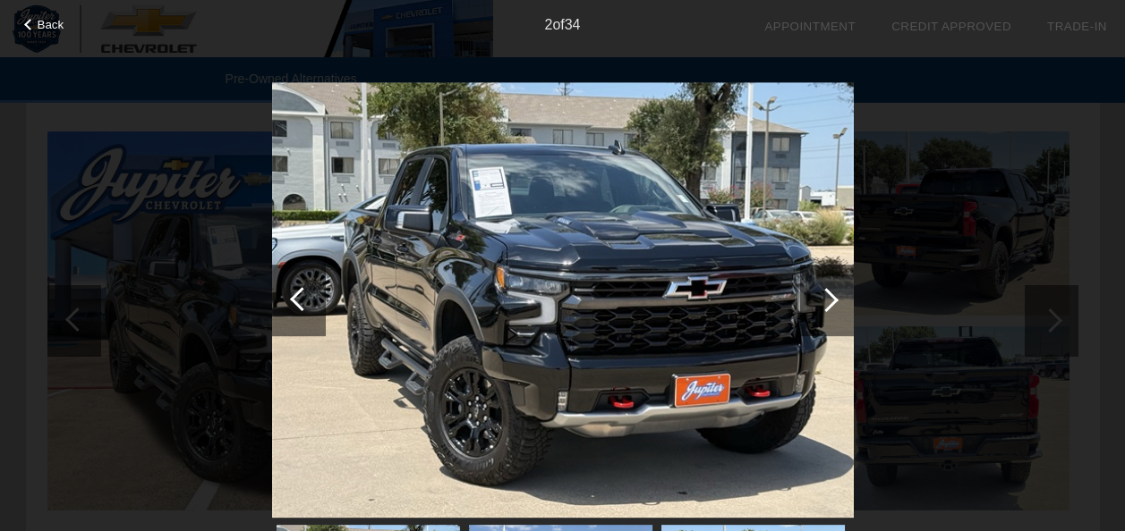
click at [831, 303] on div at bounding box center [826, 300] width 24 height 24
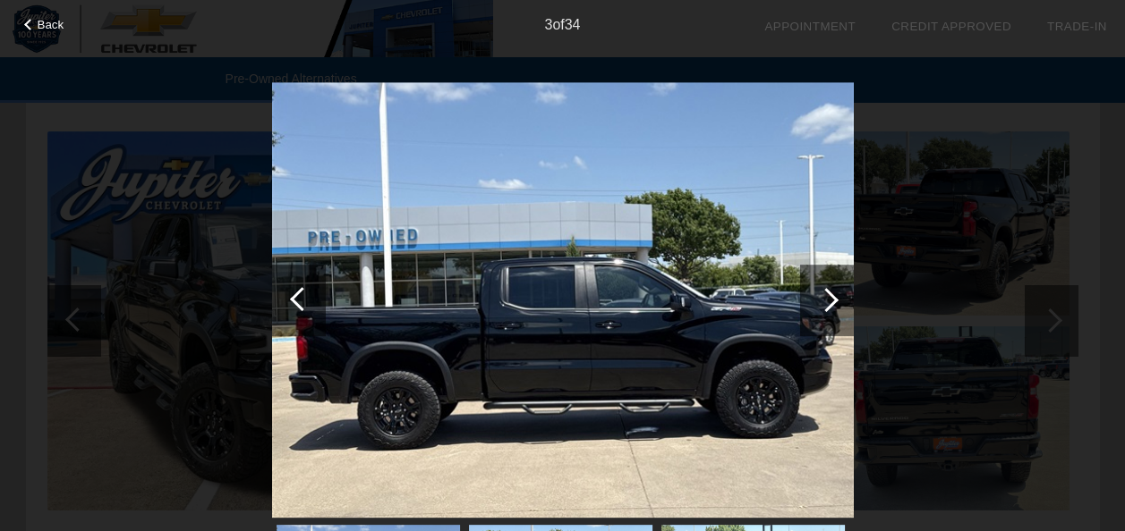
click at [837, 300] on div at bounding box center [826, 300] width 24 height 24
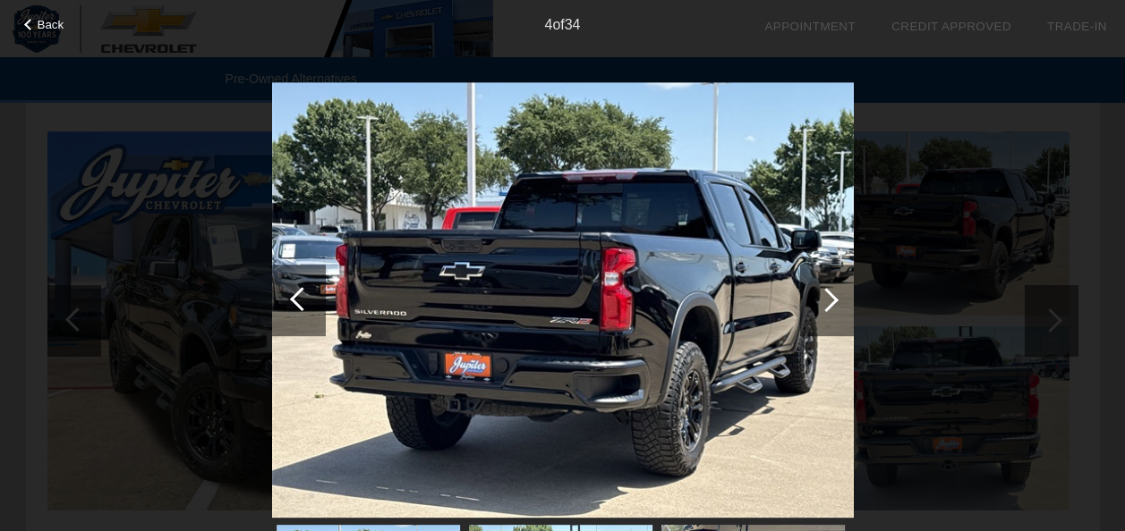
click at [837, 300] on div at bounding box center [826, 300] width 24 height 24
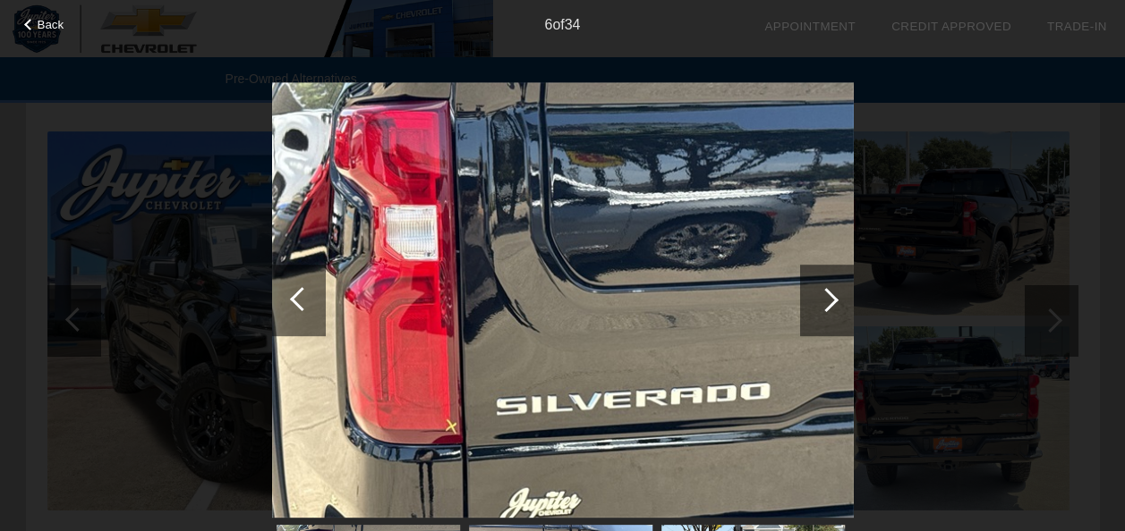
click at [837, 300] on div at bounding box center [826, 300] width 24 height 24
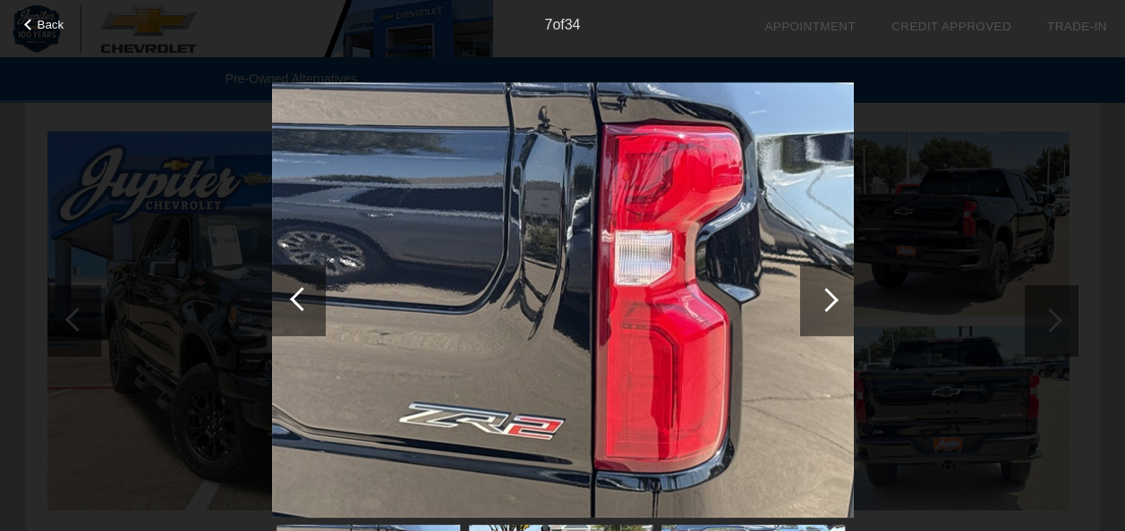
click at [837, 300] on div at bounding box center [826, 300] width 24 height 24
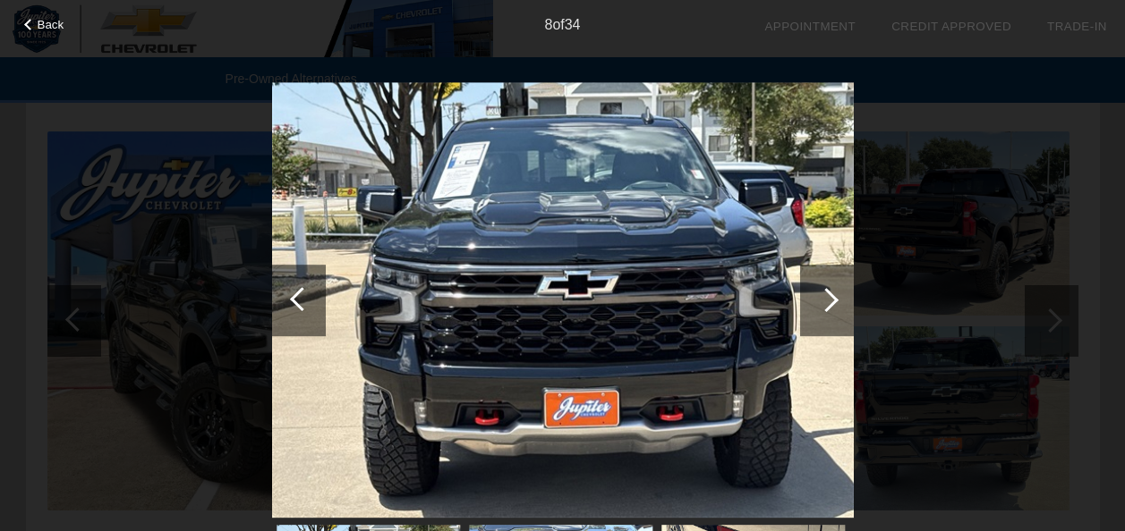
click at [837, 300] on div at bounding box center [826, 300] width 24 height 24
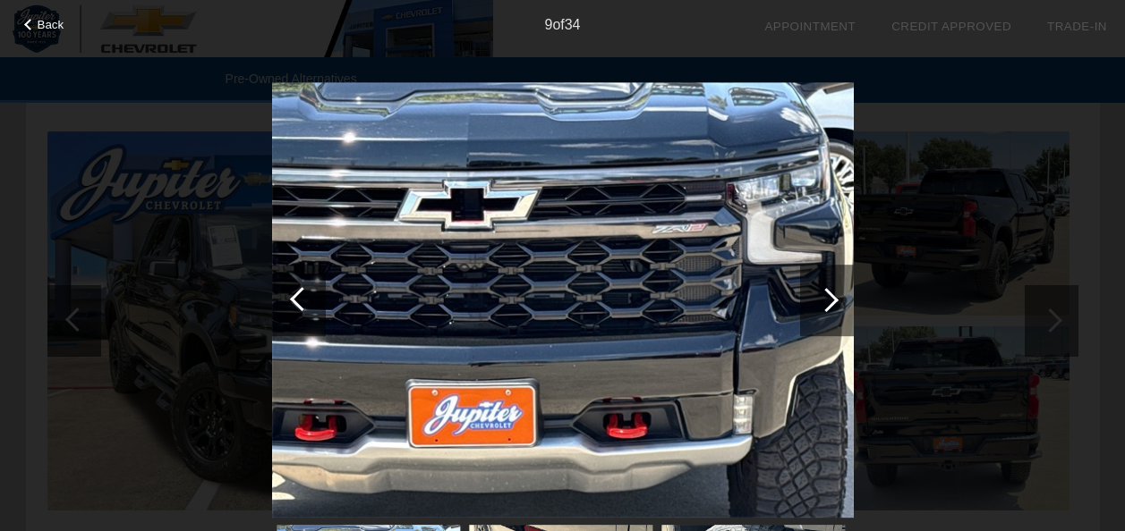
click at [837, 300] on div at bounding box center [826, 300] width 24 height 24
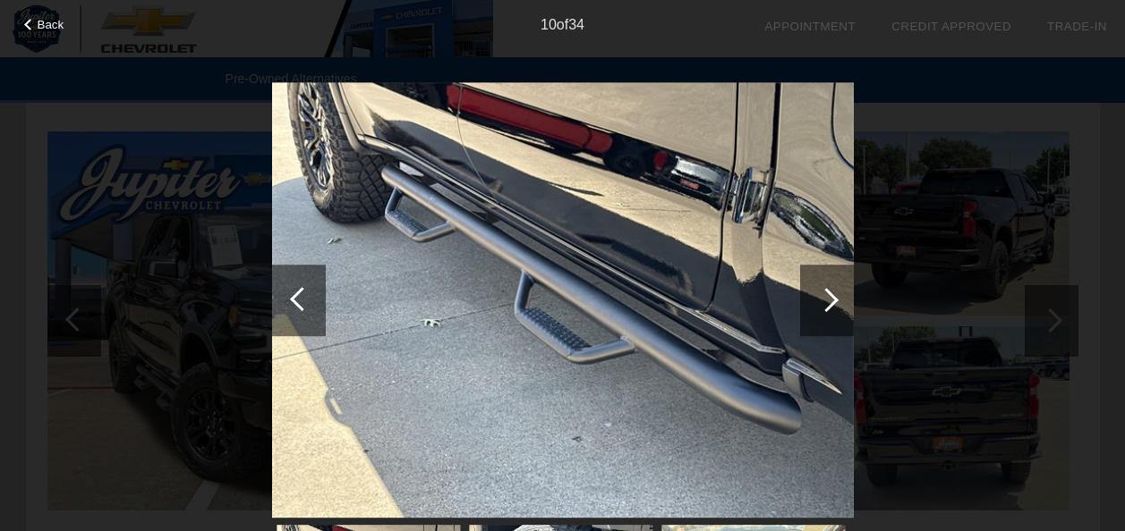
click at [837, 300] on div at bounding box center [826, 300] width 24 height 24
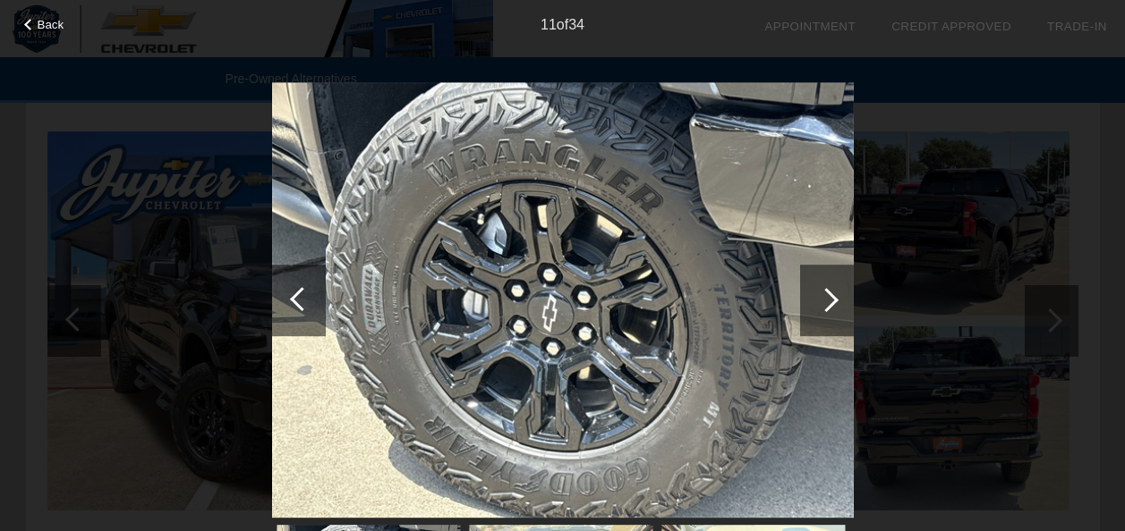
click at [837, 300] on div at bounding box center [826, 300] width 24 height 24
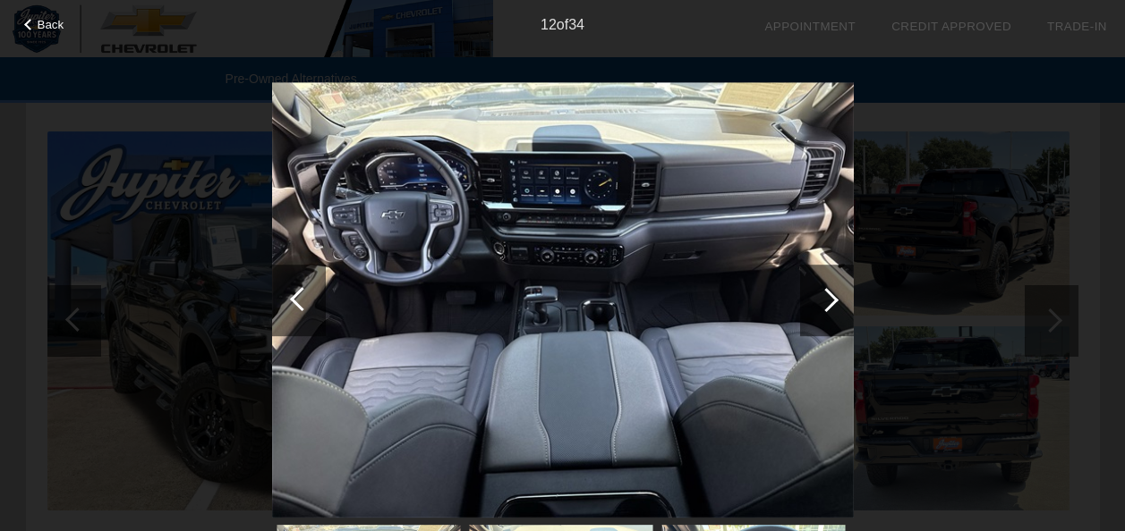
click at [837, 300] on div at bounding box center [826, 300] width 24 height 24
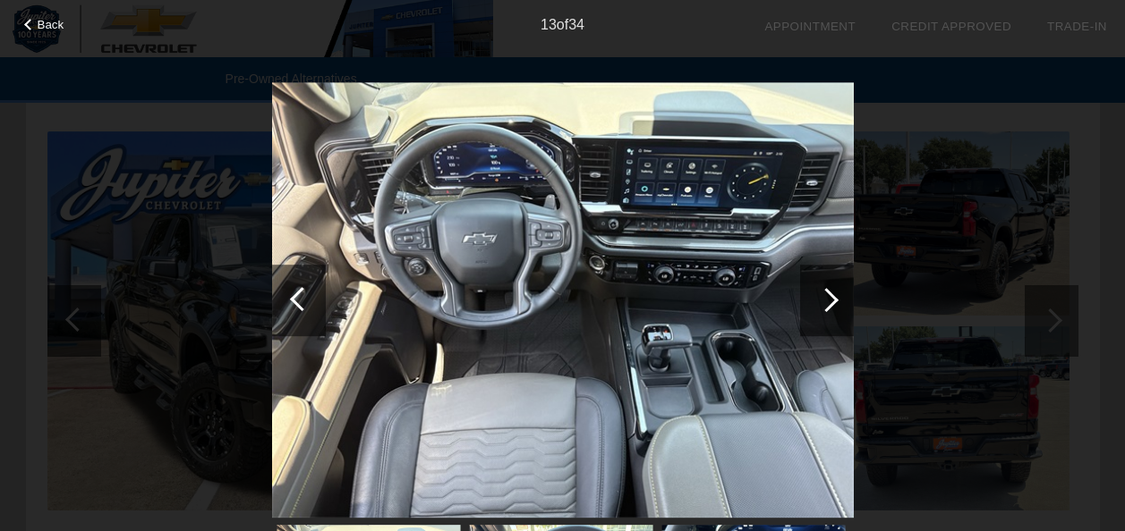
click at [837, 300] on div at bounding box center [826, 300] width 24 height 24
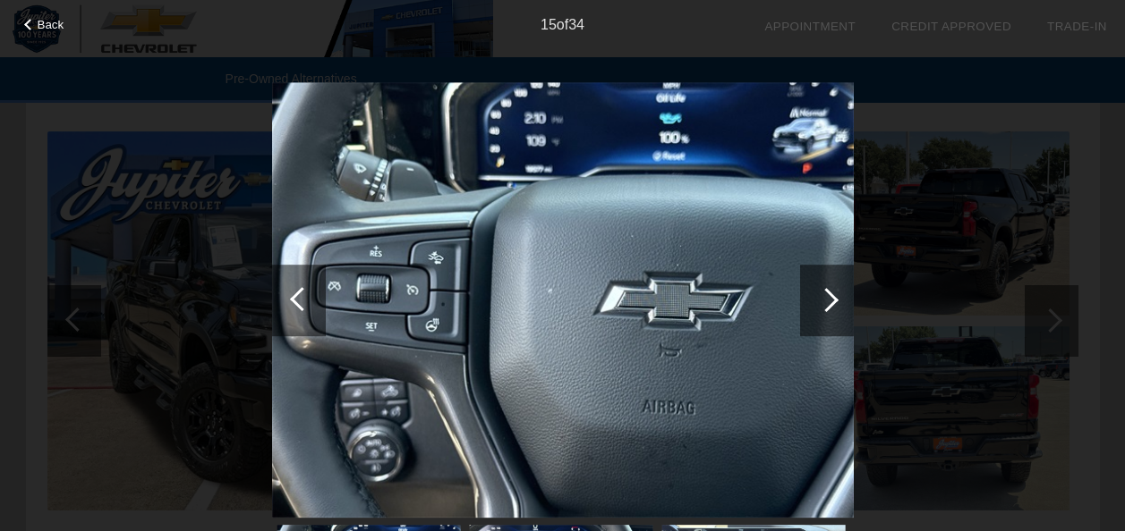
click at [837, 300] on div at bounding box center [826, 300] width 24 height 24
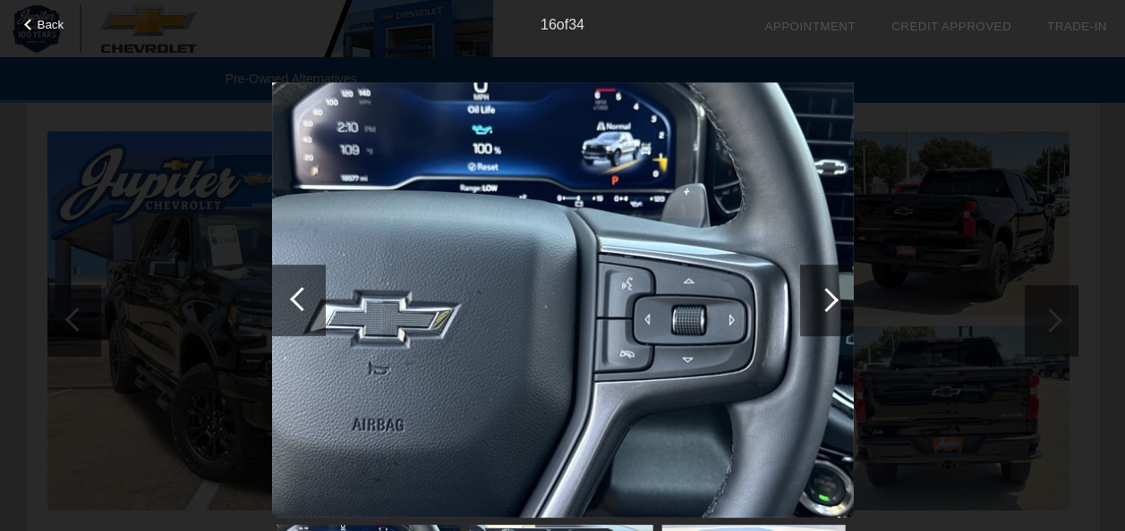
click at [837, 300] on div at bounding box center [826, 300] width 24 height 24
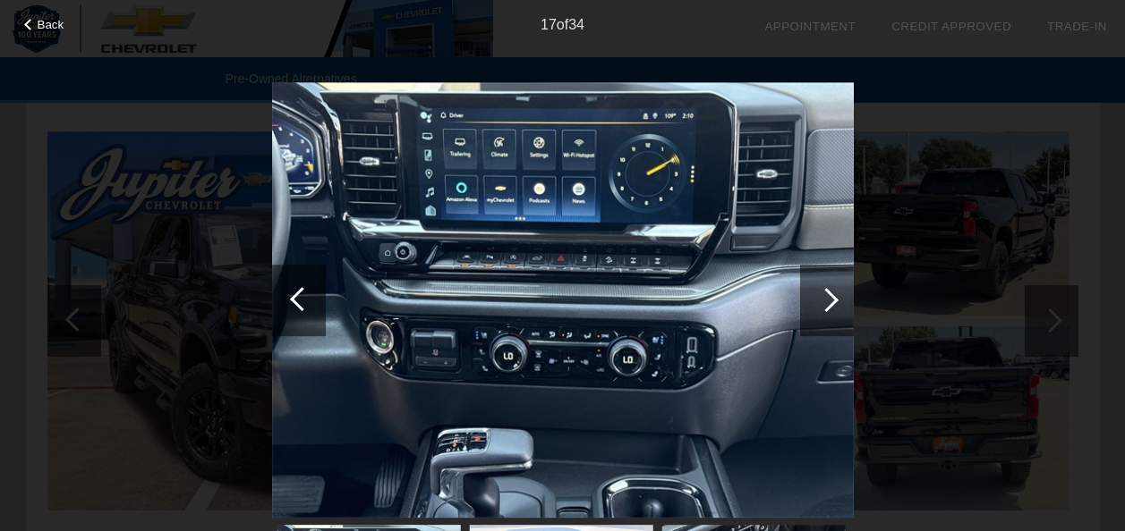
click at [837, 300] on div at bounding box center [826, 300] width 24 height 24
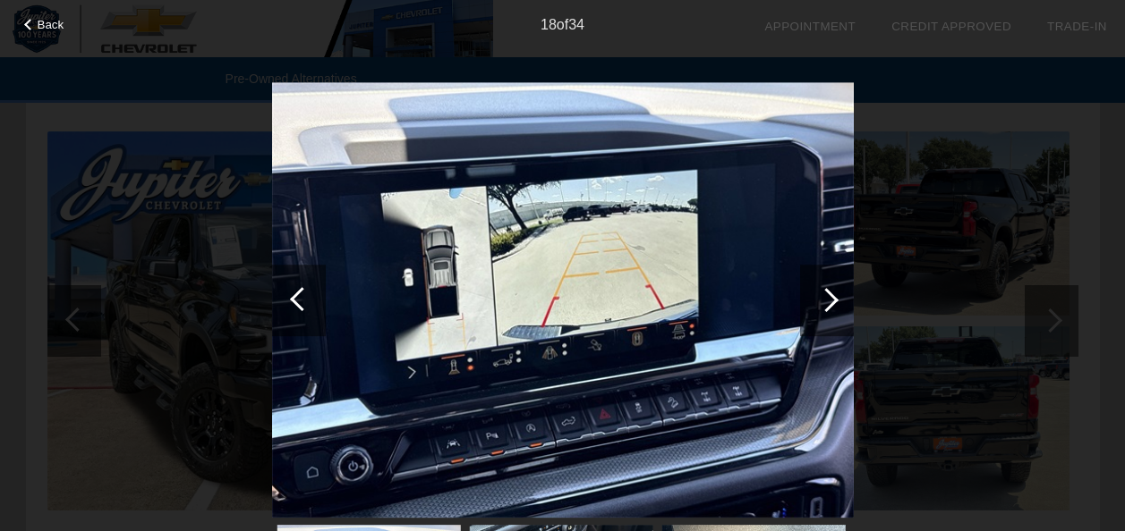
click at [837, 300] on div at bounding box center [826, 300] width 24 height 24
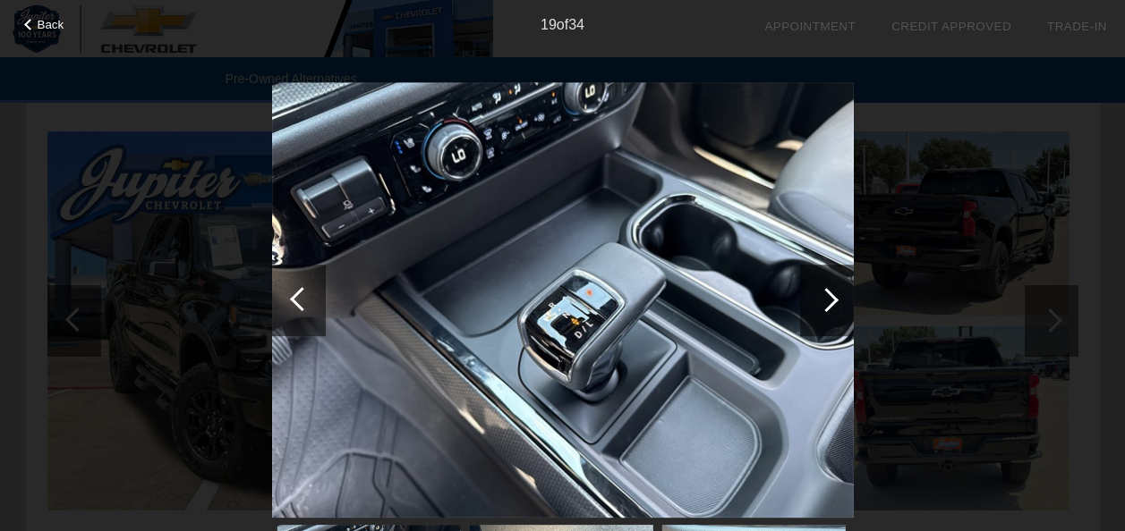
click at [837, 300] on div at bounding box center [826, 300] width 24 height 24
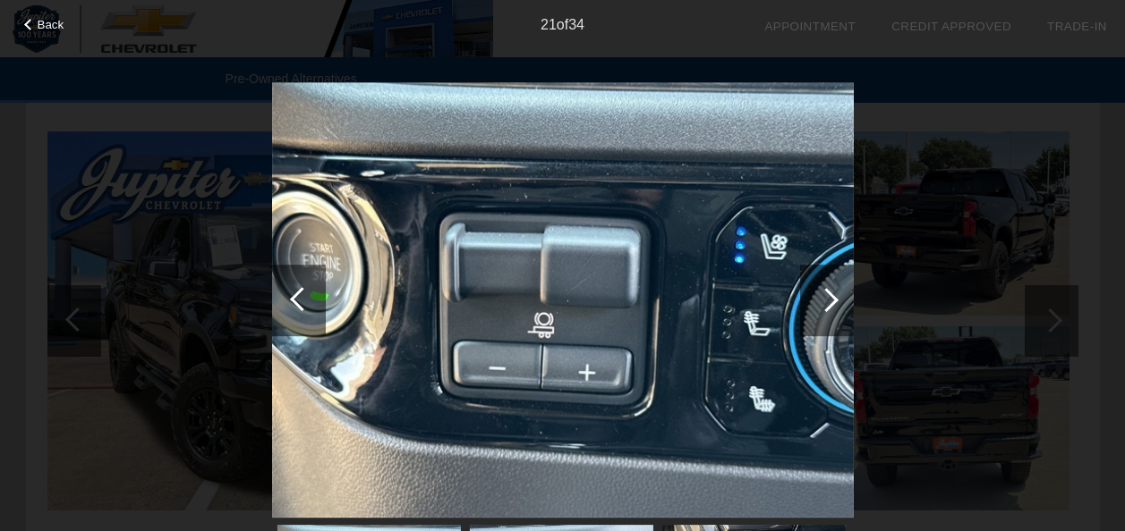
click at [837, 300] on div at bounding box center [826, 300] width 24 height 24
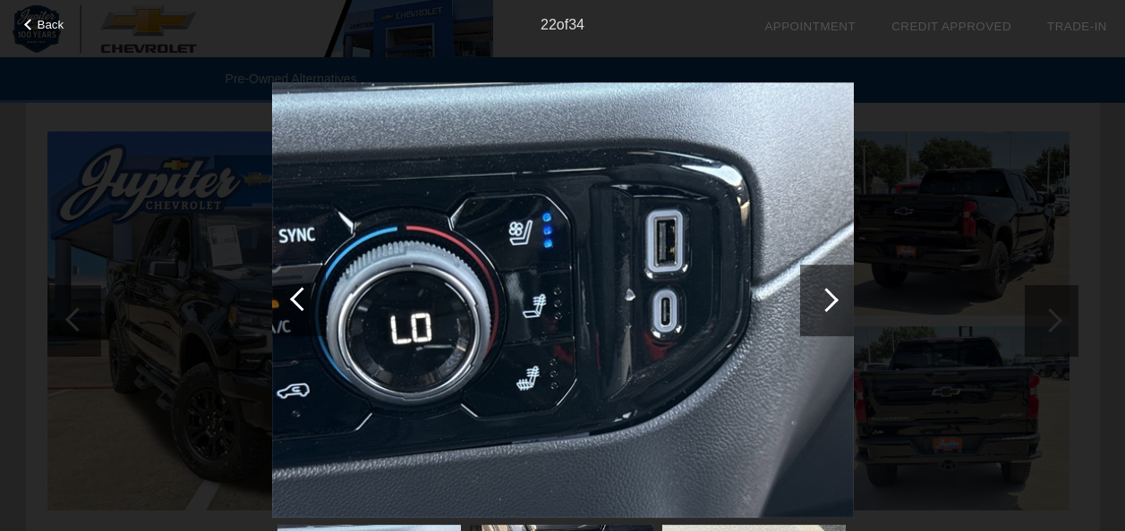
click at [837, 300] on div at bounding box center [826, 300] width 24 height 24
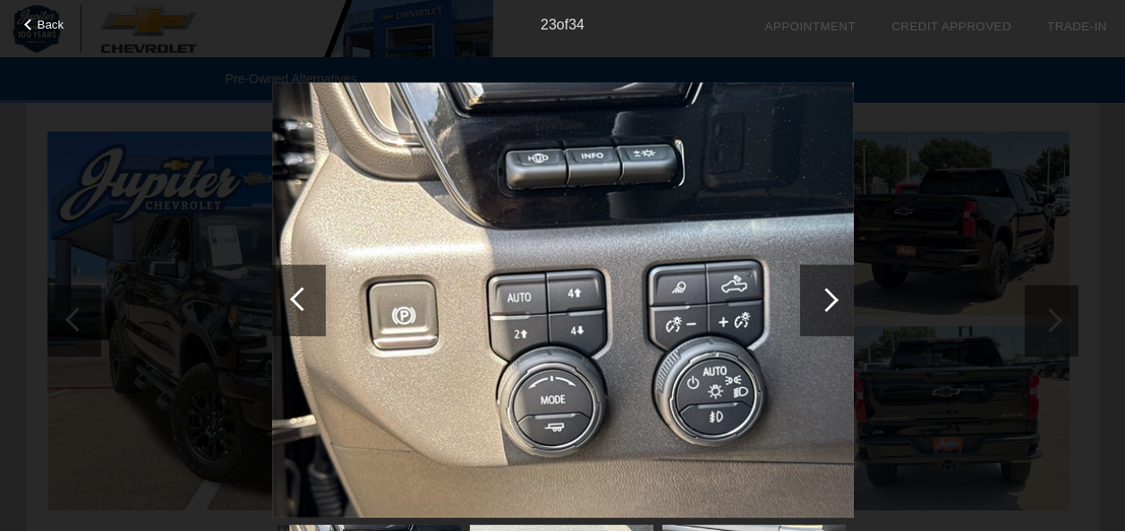
click at [837, 300] on div at bounding box center [826, 300] width 24 height 24
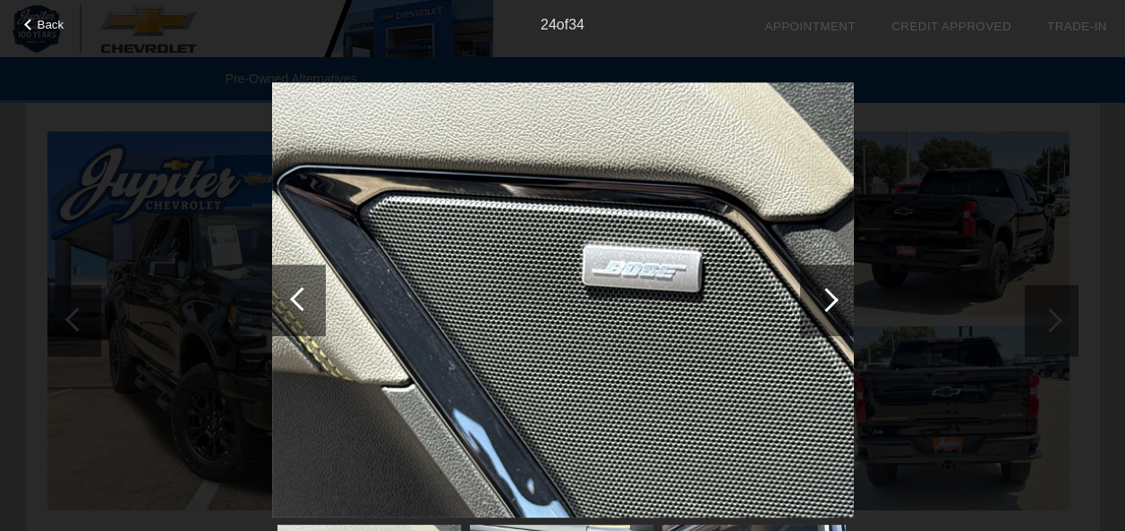
click at [837, 300] on div at bounding box center [826, 300] width 24 height 24
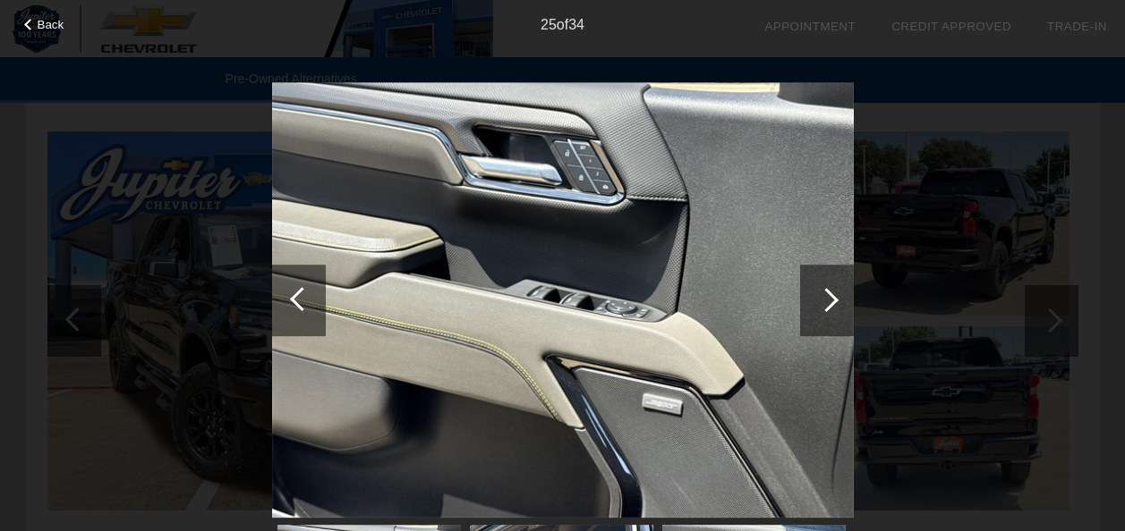
click at [837, 300] on div at bounding box center [826, 300] width 24 height 24
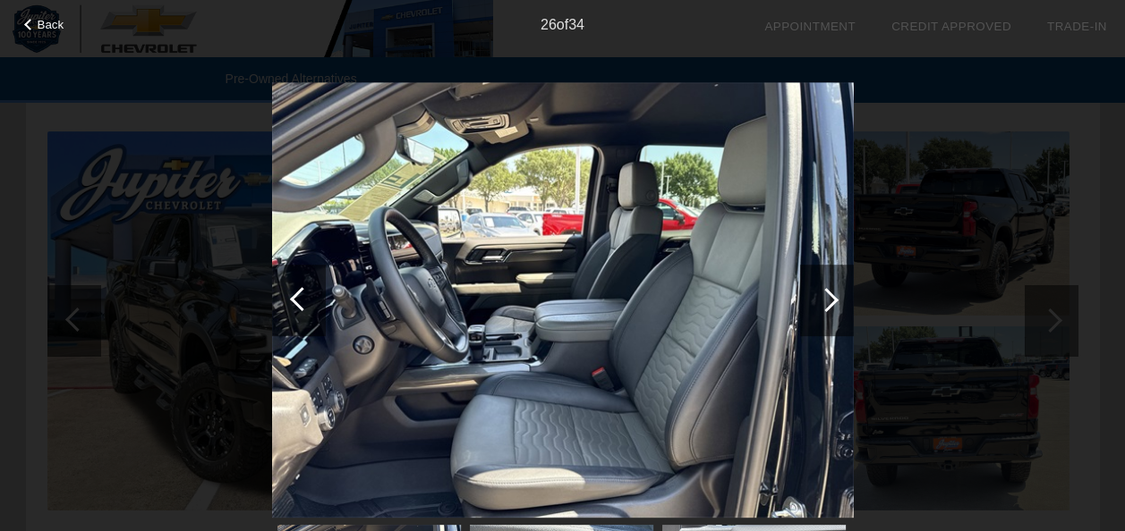
click at [837, 300] on div at bounding box center [826, 300] width 24 height 24
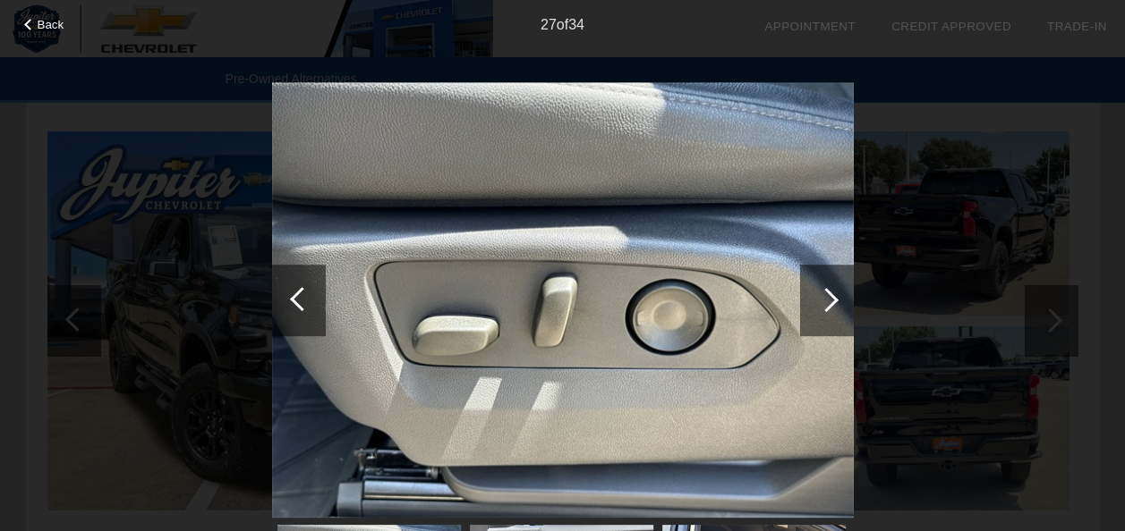
click at [837, 300] on div at bounding box center [826, 300] width 24 height 24
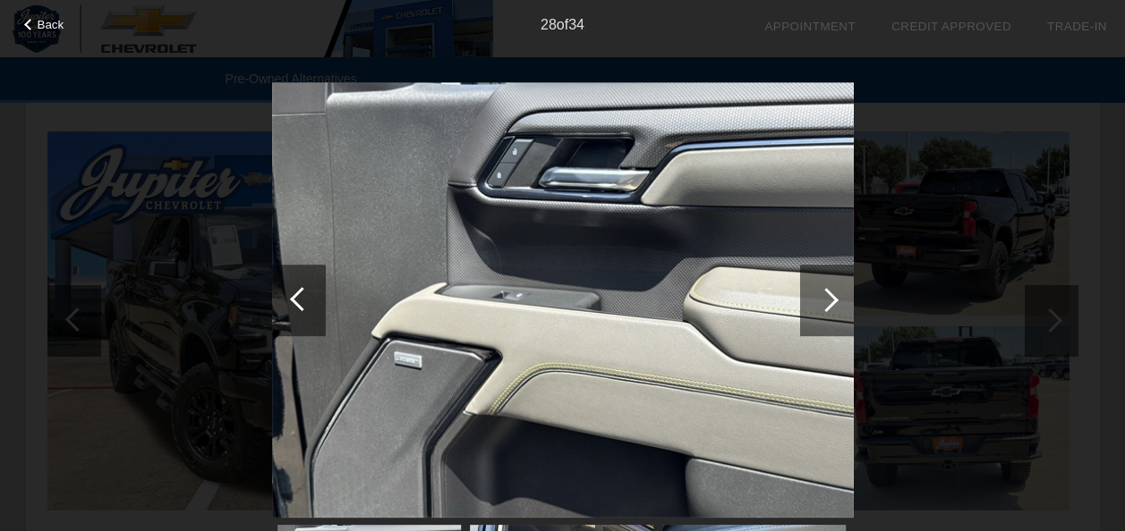
click at [837, 300] on div at bounding box center [826, 300] width 24 height 24
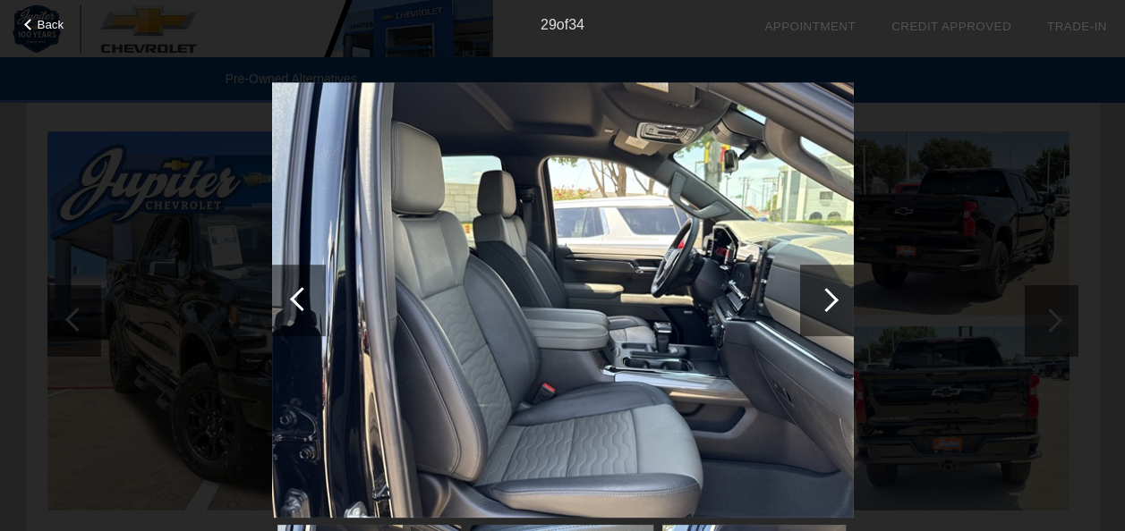
click at [837, 300] on div at bounding box center [826, 300] width 24 height 24
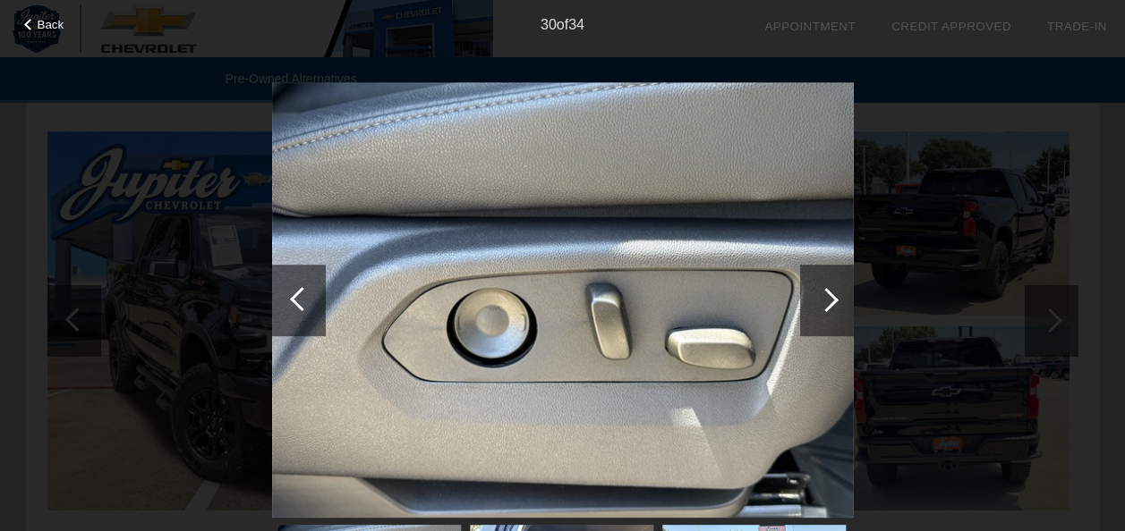
click at [284, 299] on div at bounding box center [299, 301] width 54 height 72
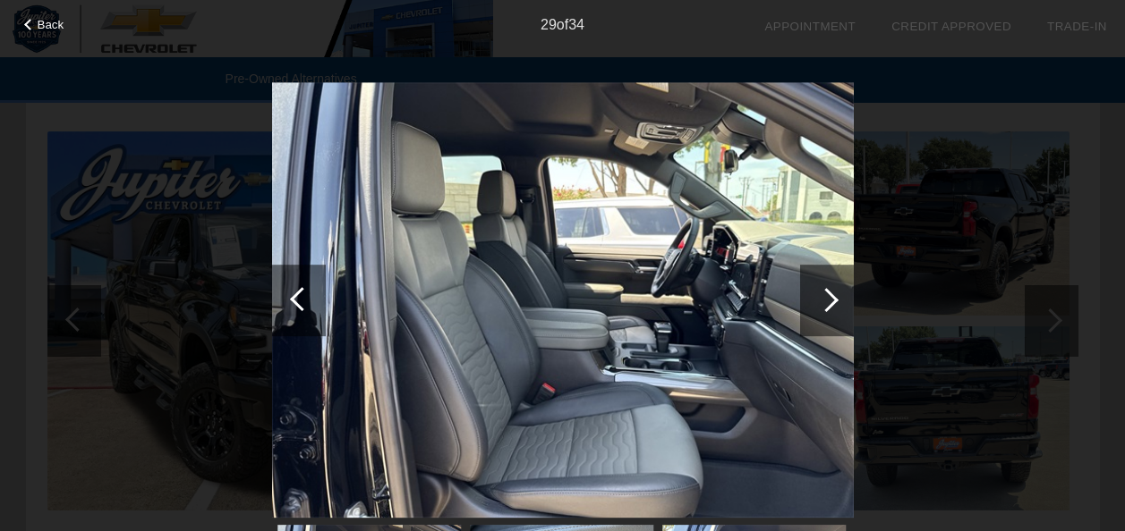
click at [24, 21] on div "Back" at bounding box center [44, 22] width 89 height 9
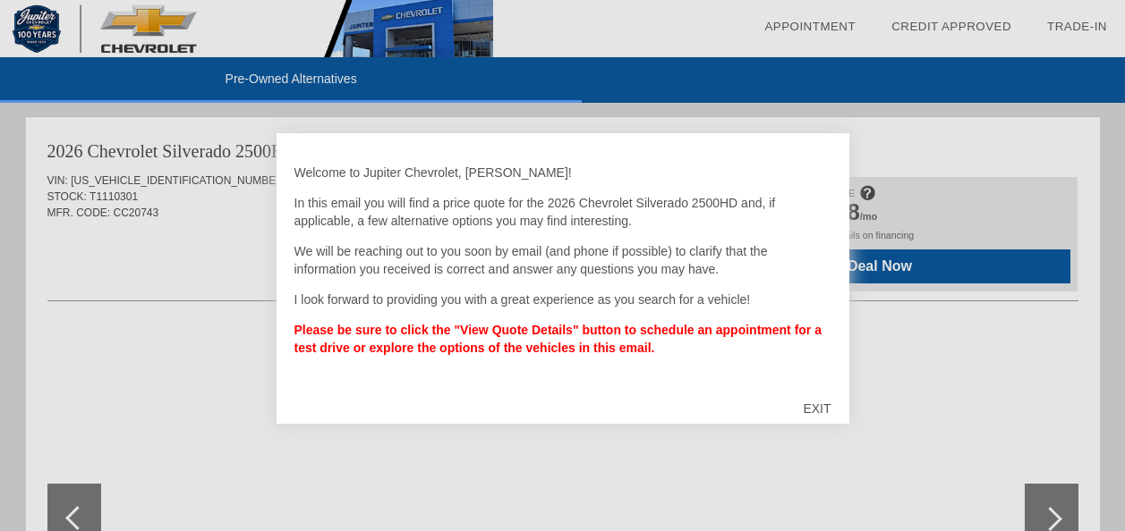
click at [818, 402] on div "EXIT" at bounding box center [817, 409] width 64 height 54
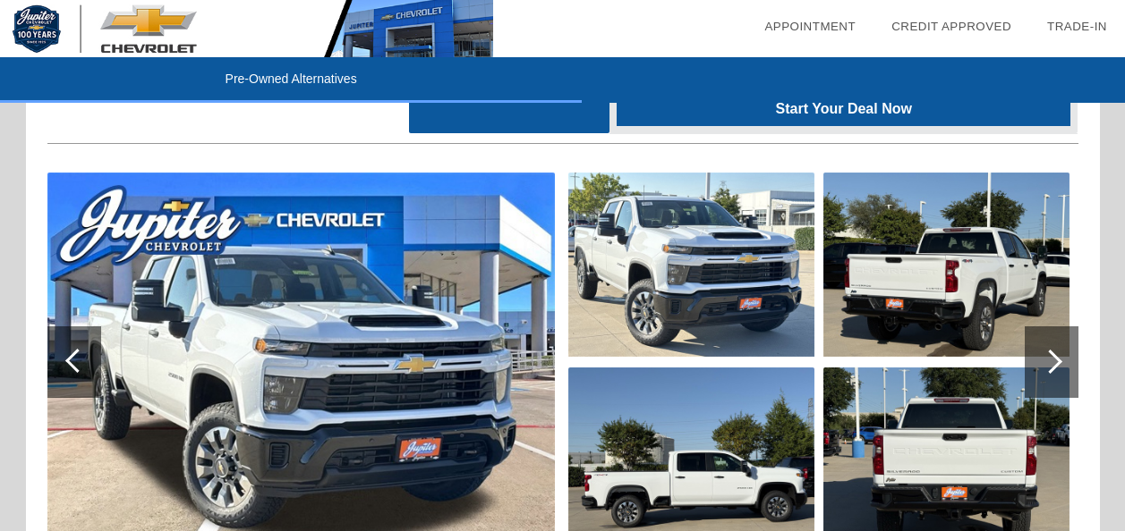
scroll to position [1074, 0]
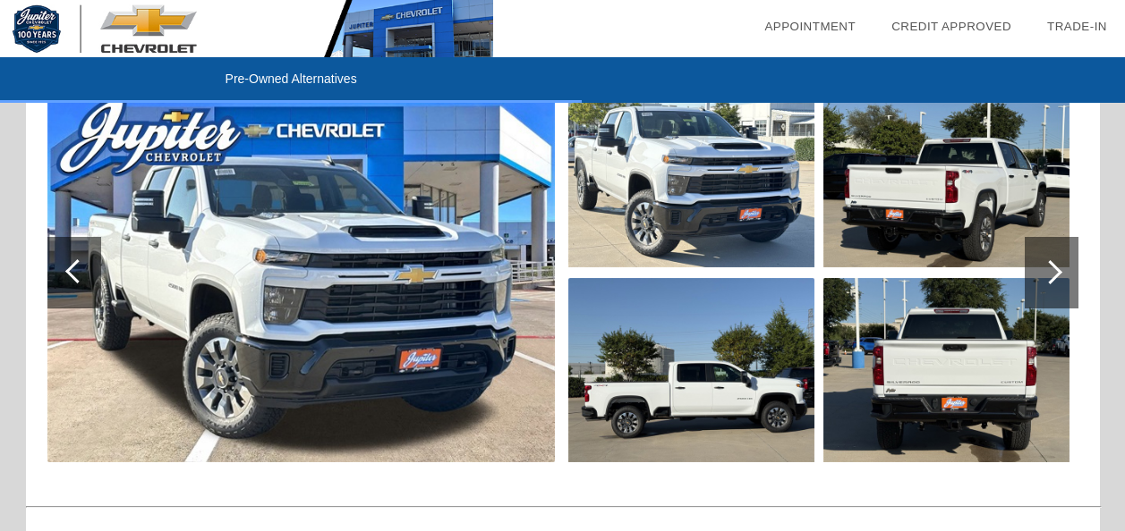
click at [1066, 280] on div at bounding box center [1051, 273] width 54 height 72
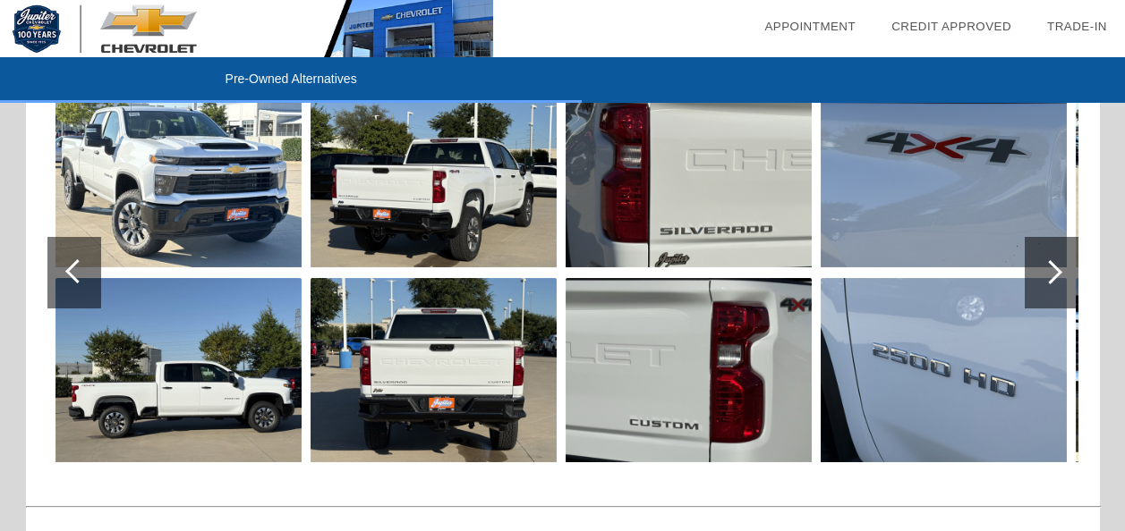
click at [1064, 280] on div at bounding box center [1051, 273] width 54 height 72
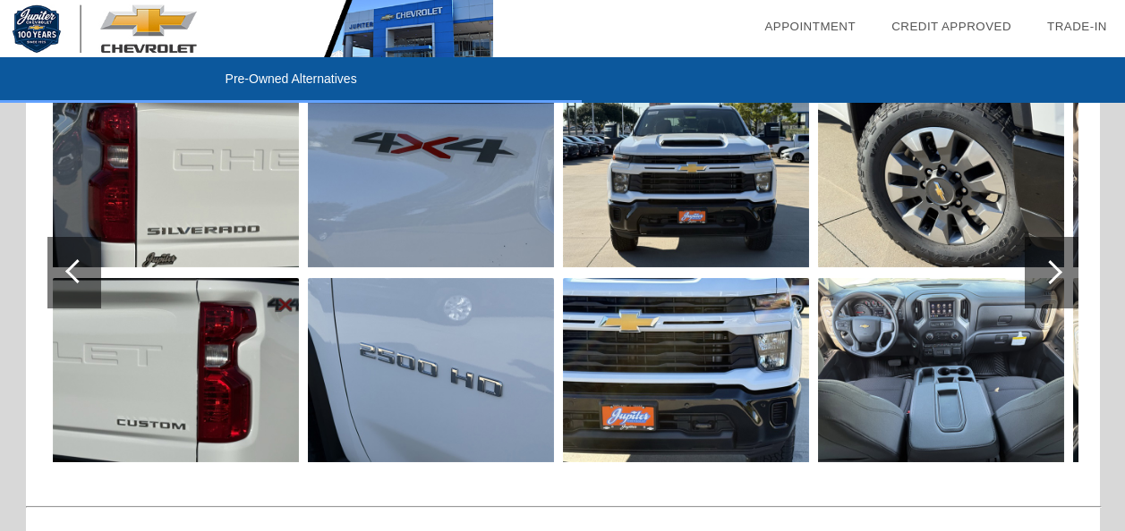
click at [1064, 280] on div at bounding box center [1051, 273] width 54 height 72
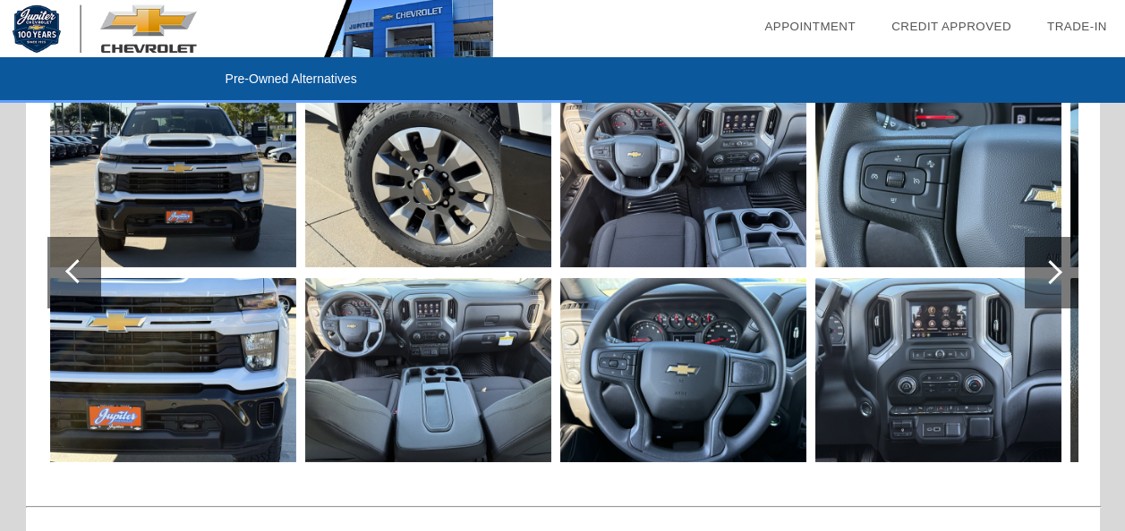
click at [1064, 280] on div at bounding box center [1051, 273] width 54 height 72
